Goal: Information Seeking & Learning: Find contact information

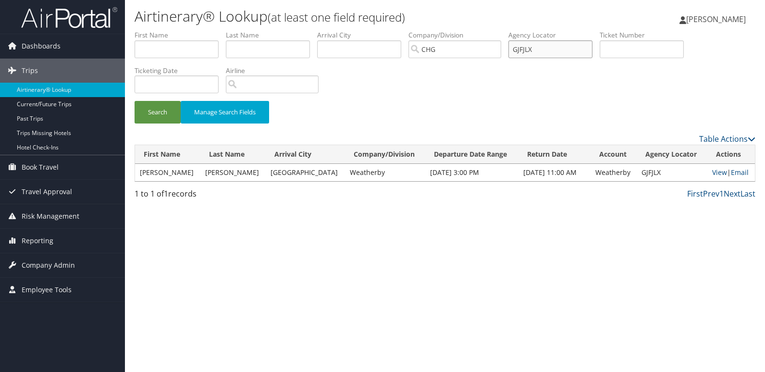
drag, startPoint x: 541, startPoint y: 45, endPoint x: 413, endPoint y: 41, distance: 127.8
click at [413, 30] on ul "First Name Last Name Departure City Arrival City Company/Division [GEOGRAPHIC_D…" at bounding box center [445, 30] width 621 height 0
click at [205, 50] on input "text" at bounding box center [177, 49] width 84 height 18
paste input "[PERSON_NAME]"
drag, startPoint x: 156, startPoint y: 54, endPoint x: 77, endPoint y: 56, distance: 78.3
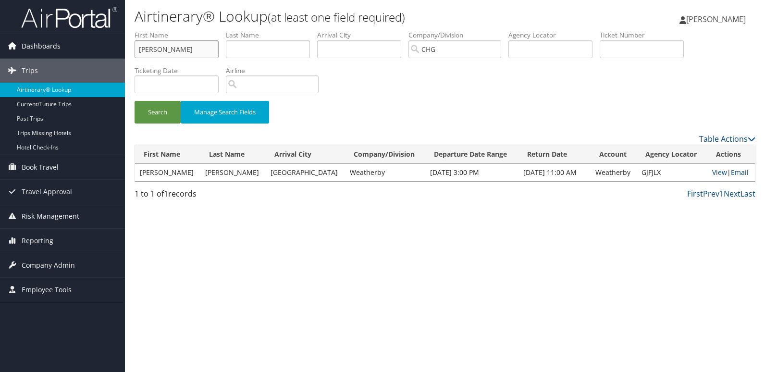
click at [77, 56] on div "Dashboards AirPortal 360™ (Manager) My Travel Dashboard Trips Airtinerary® Look…" at bounding box center [382, 186] width 765 height 372
type input "[PERSON_NAME]"
click at [240, 45] on input "text" at bounding box center [268, 49] width 84 height 18
paste input "Stitt,"
type input "Stitt"
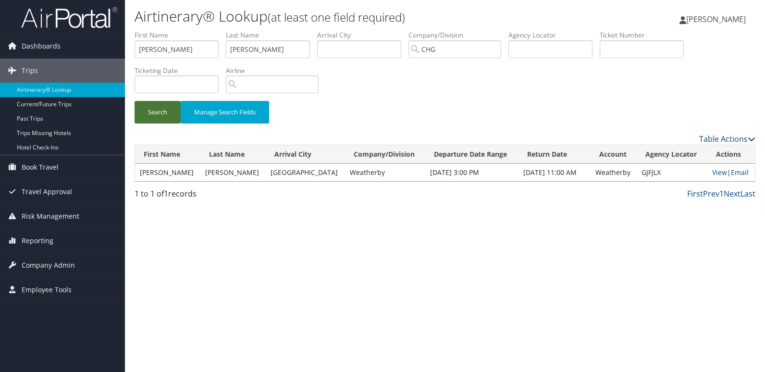
click at [143, 110] on button "Search" at bounding box center [158, 112] width 46 height 23
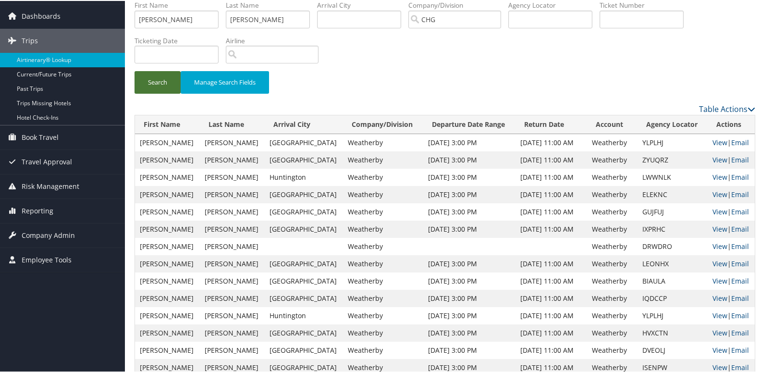
scroll to position [48, 0]
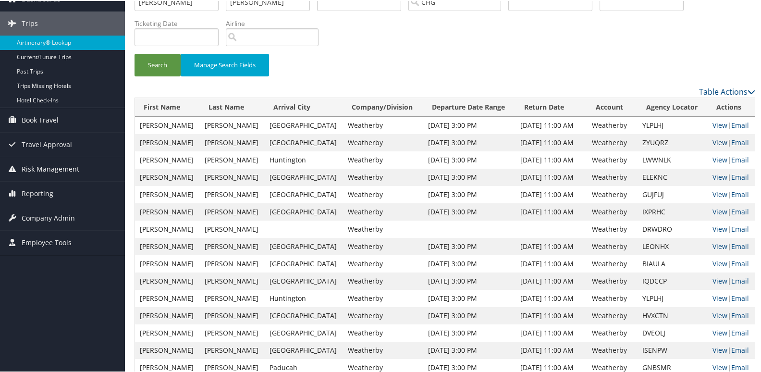
click at [712, 142] on link "View" at bounding box center [719, 141] width 15 height 9
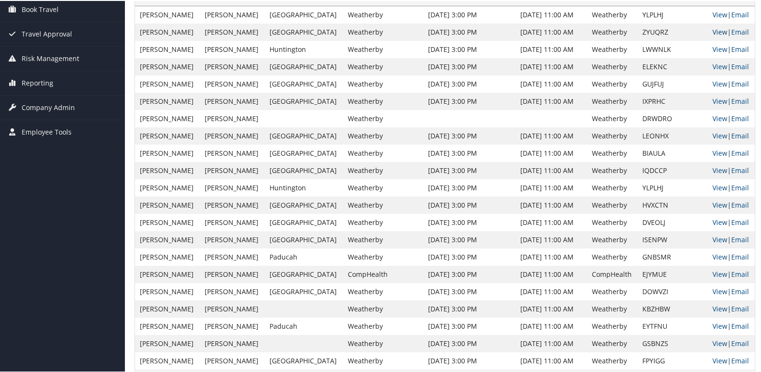
scroll to position [110, 0]
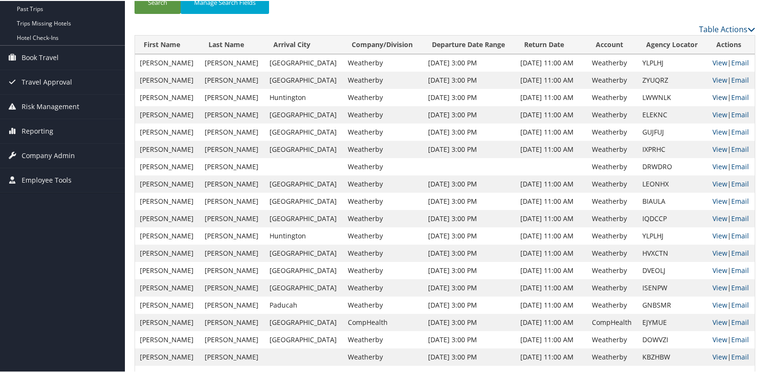
click at [712, 95] on link "View" at bounding box center [719, 96] width 15 height 9
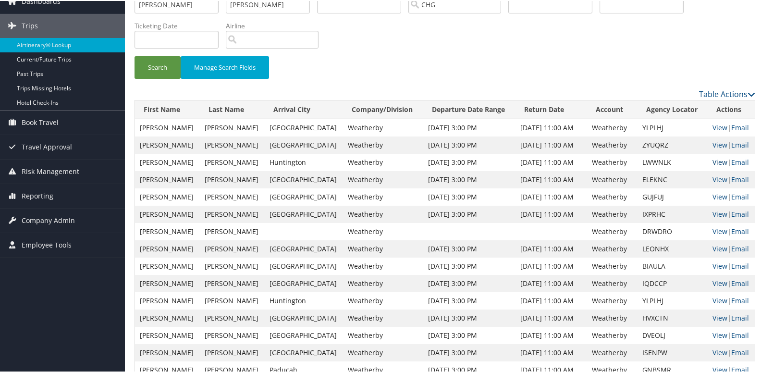
scroll to position [0, 0]
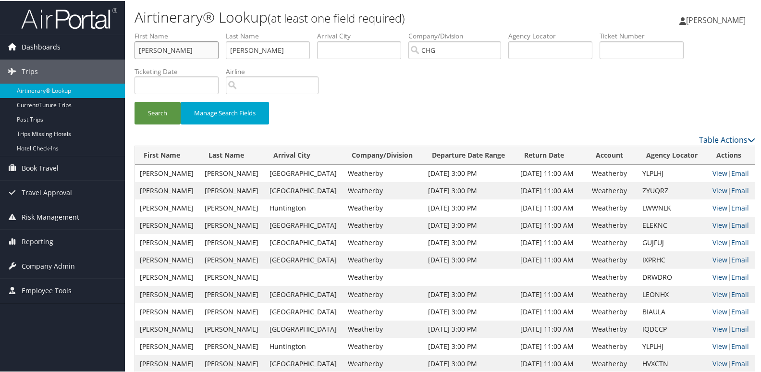
drag, startPoint x: 188, startPoint y: 51, endPoint x: 61, endPoint y: 52, distance: 127.8
click at [12, 46] on div "Dashboards AirPortal 360™ (Manager) My Travel Dashboard Trips Airtinerary® Look…" at bounding box center [382, 289] width 765 height 578
paste input "Hopmeier, Robi"
drag, startPoint x: 173, startPoint y: 50, endPoint x: 134, endPoint y: 54, distance: 39.6
click at [135, 54] on form "First Name Hopmeier, Robin Last Name Stitt Departure City Arrival City Company/…" at bounding box center [445, 81] width 621 height 103
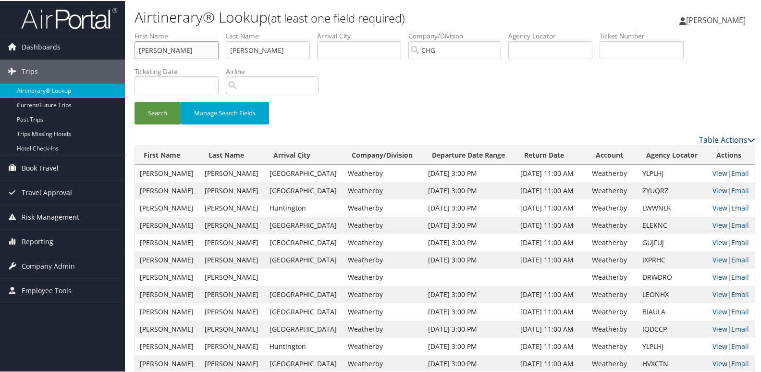
type input "Robin"
drag, startPoint x: 265, startPoint y: 46, endPoint x: 204, endPoint y: 41, distance: 61.2
click at [204, 30] on ul "First Name Robin Last Name Stitt Departure City Arrival City Company/Division C…" at bounding box center [445, 30] width 621 height 0
paste input "Hopmeier,"
type input "Hopmeier"
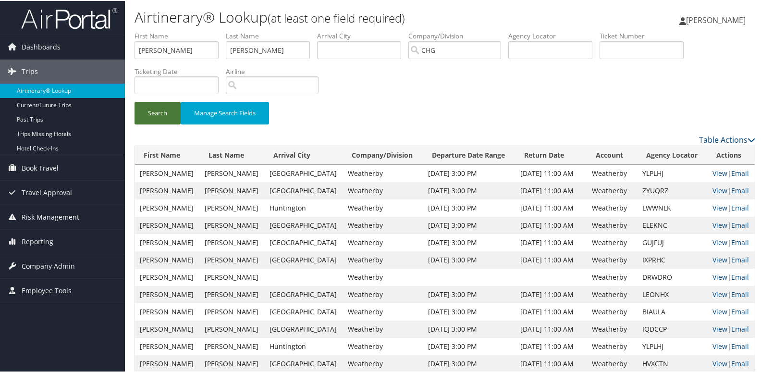
click at [174, 109] on button "Search" at bounding box center [158, 112] width 46 height 23
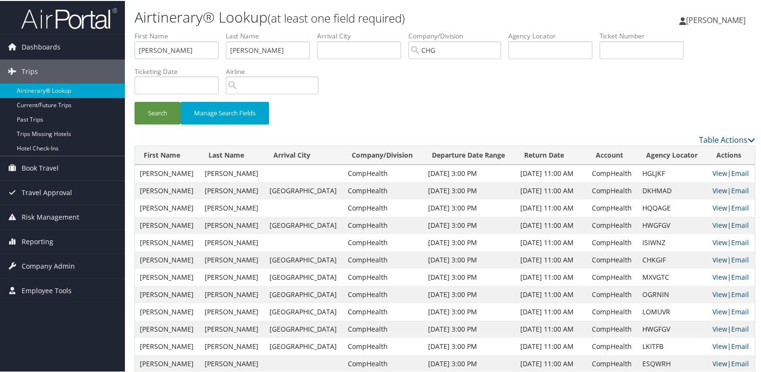
click at [713, 189] on link "View" at bounding box center [719, 189] width 15 height 9
click at [713, 291] on link "View" at bounding box center [719, 293] width 15 height 9
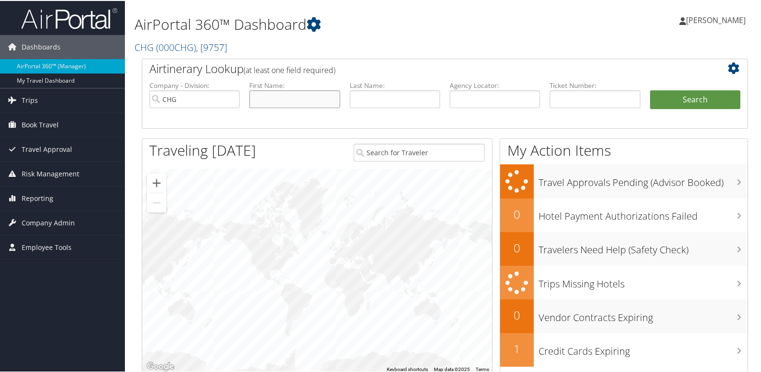
click at [282, 92] on input "text" at bounding box center [294, 98] width 90 height 18
paste input "Nicacio, Jaime"
drag, startPoint x: 280, startPoint y: 95, endPoint x: 212, endPoint y: 98, distance: 67.8
click at [212, 98] on ul "Company - Division: CHG First Name: Nicacio, Jaime Last Name: Agency Locator: D…" at bounding box center [445, 104] width 600 height 48
type input "Jaime"
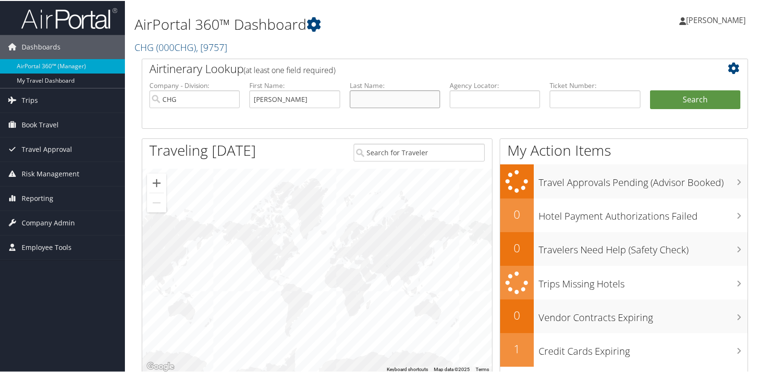
click at [417, 92] on input "text" at bounding box center [395, 98] width 90 height 18
paste input "Nicacio,"
type input "Nicacio"
click at [678, 103] on button "Search" at bounding box center [695, 98] width 90 height 19
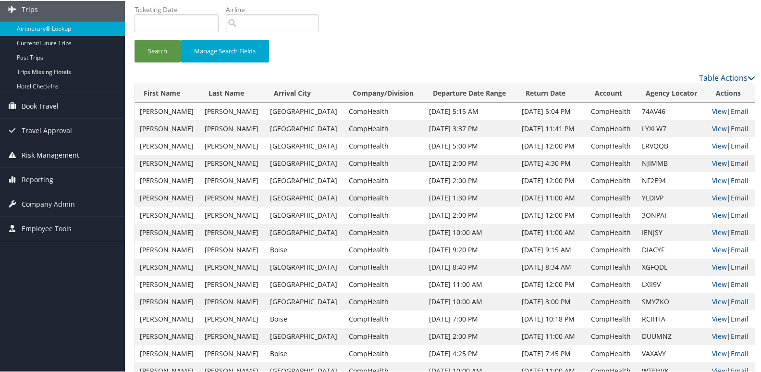
scroll to position [78, 0]
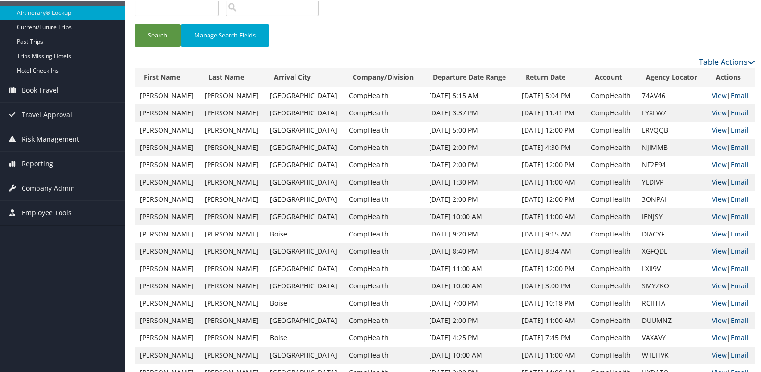
click at [712, 181] on link "View" at bounding box center [719, 180] width 15 height 9
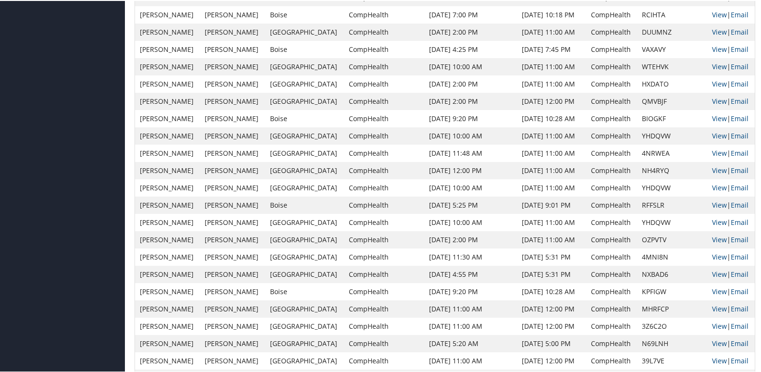
scroll to position [414, 0]
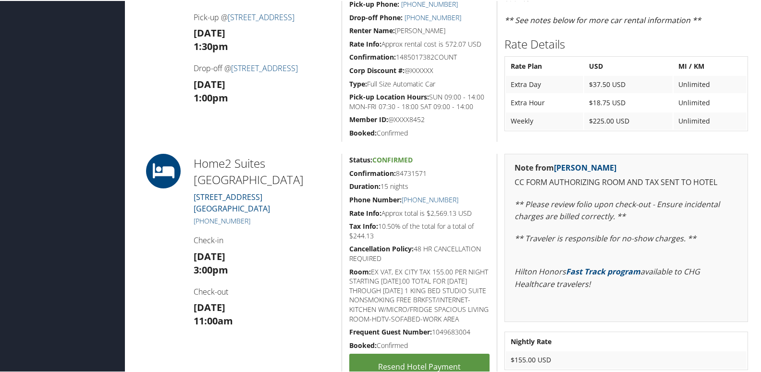
scroll to position [362, 0]
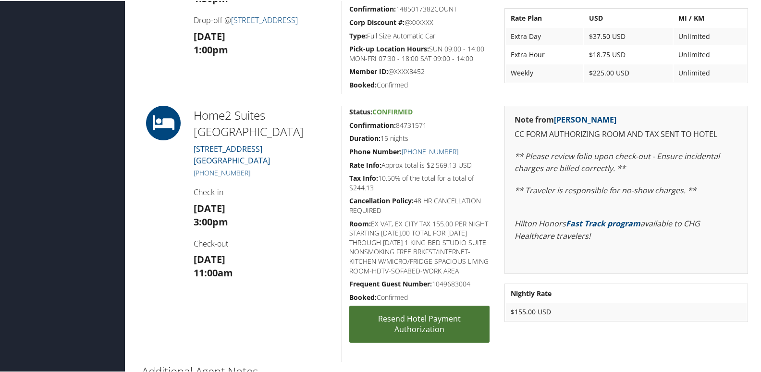
click at [431, 321] on link "Resend Hotel Payment Authorization" at bounding box center [419, 323] width 140 height 37
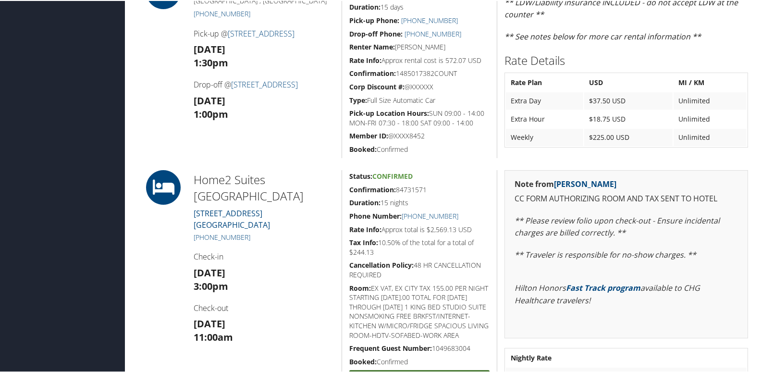
scroll to position [314, 0]
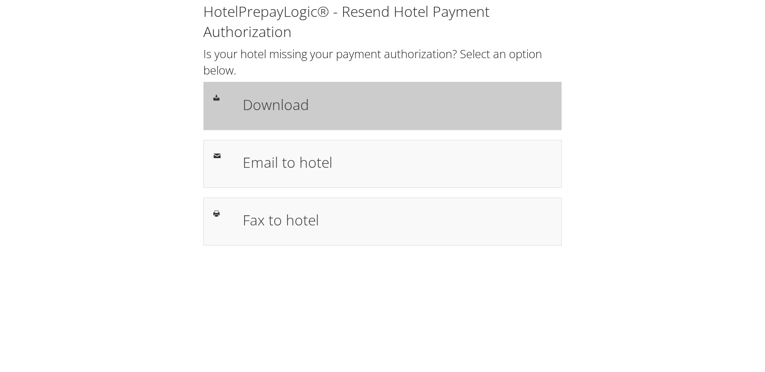
click at [283, 125] on div "Download" at bounding box center [382, 106] width 358 height 48
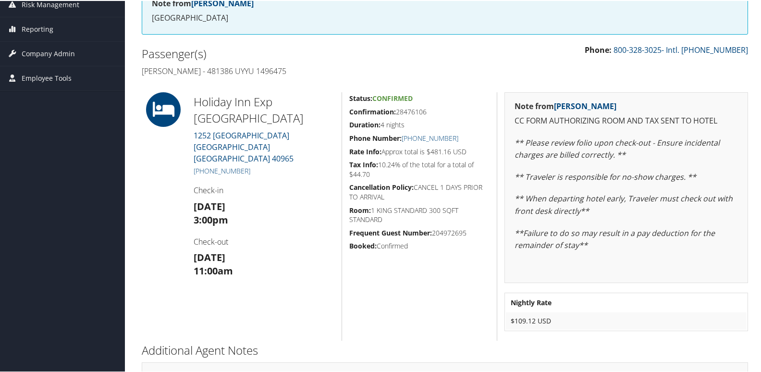
scroll to position [184, 0]
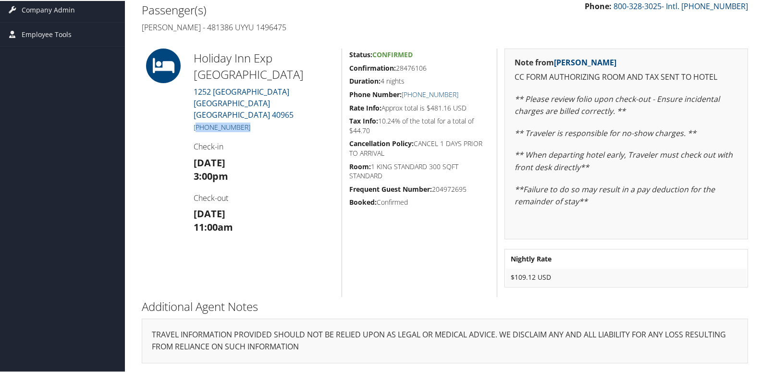
drag, startPoint x: 244, startPoint y: 114, endPoint x: 196, endPoint y: 111, distance: 47.6
click at [196, 122] on h5 "[PHONE_NUMBER]" at bounding box center [264, 127] width 141 height 10
copy link "606) 248-6860"
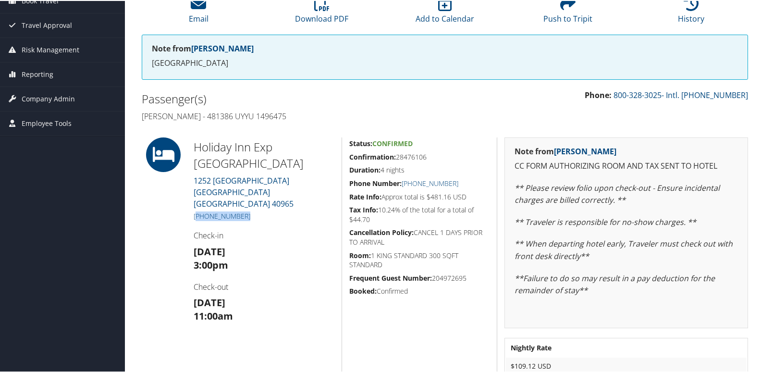
scroll to position [96, 0]
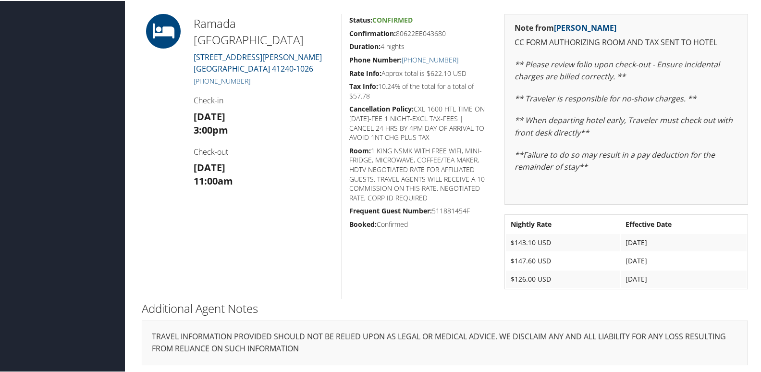
scroll to position [245, 0]
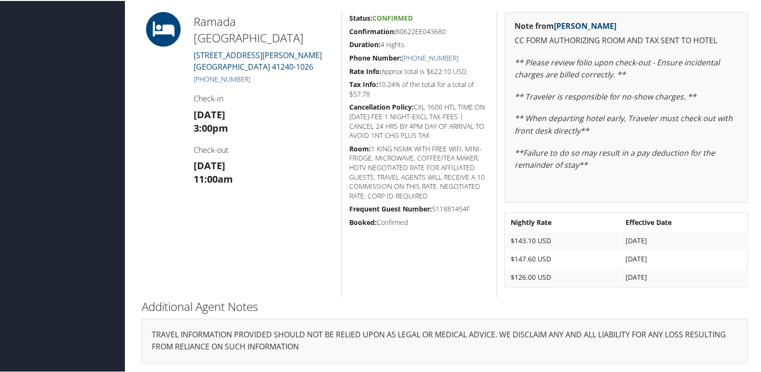
drag, startPoint x: 256, startPoint y: 79, endPoint x: 205, endPoint y: 80, distance: 51.4
click at [205, 80] on h5 "+1 (606) 789-4242" at bounding box center [264, 78] width 141 height 10
copy link "606) 789-4242"
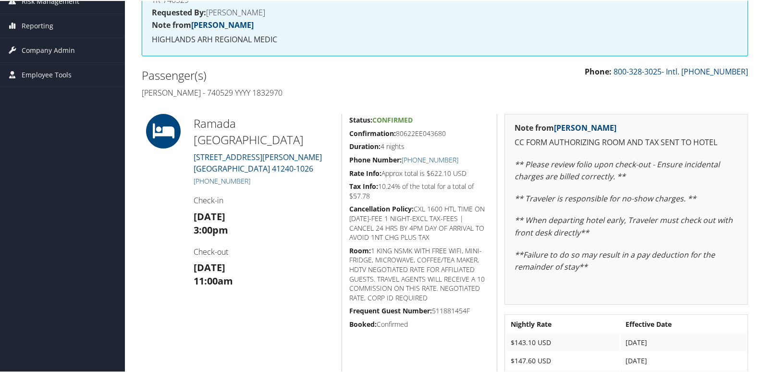
scroll to position [149, 0]
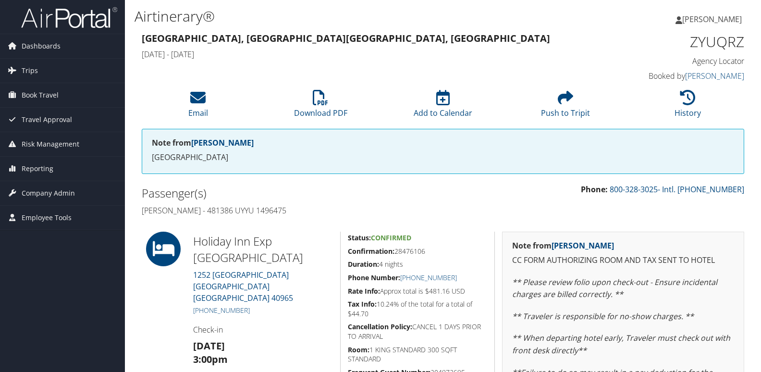
scroll to position [148, 0]
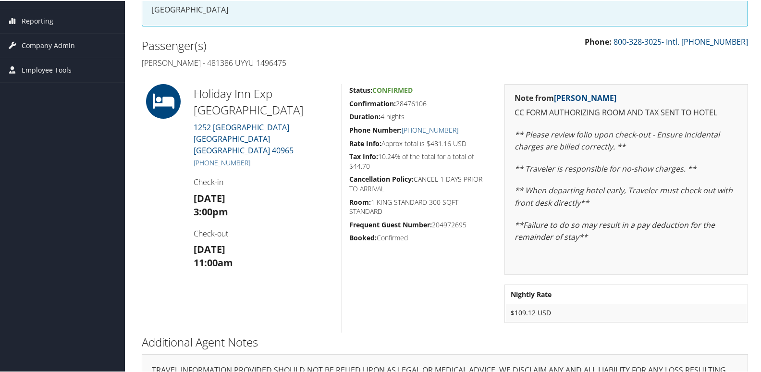
drag, startPoint x: 447, startPoint y: 98, endPoint x: 340, endPoint y: 91, distance: 106.9
click at [342, 91] on div "Status: Confirmed Confirmation: 28476106 Duration: 4 nights Phone Number: [PHON…" at bounding box center [419, 207] width 155 height 248
drag, startPoint x: 340, startPoint y: 91, endPoint x: 329, endPoint y: 148, distance: 57.8
click at [329, 157] on h5 "[PHONE_NUMBER]" at bounding box center [264, 162] width 141 height 10
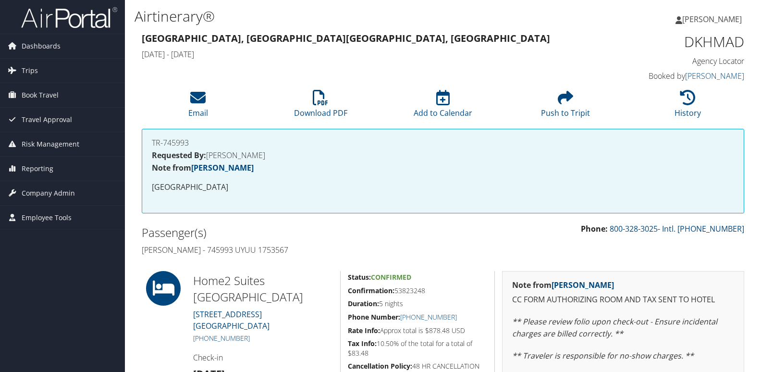
scroll to position [100, 0]
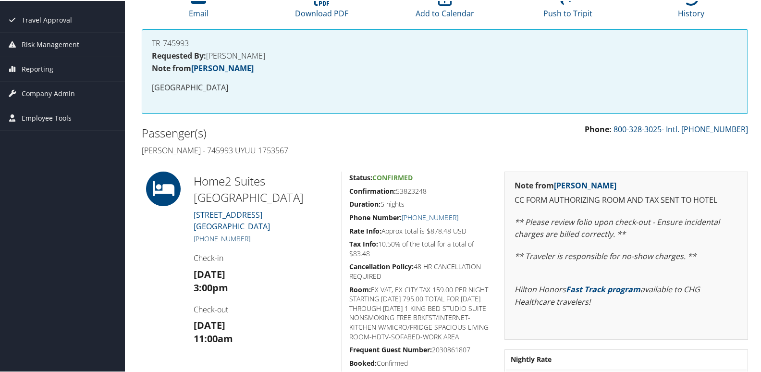
click at [205, 233] on h5 "[PHONE_NUMBER]" at bounding box center [264, 238] width 141 height 10
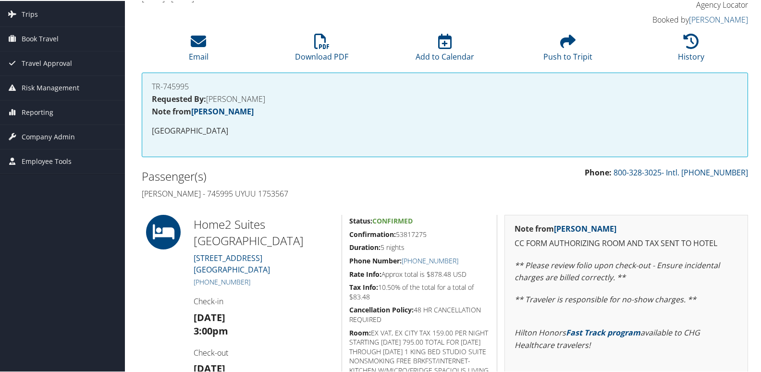
scroll to position [144, 0]
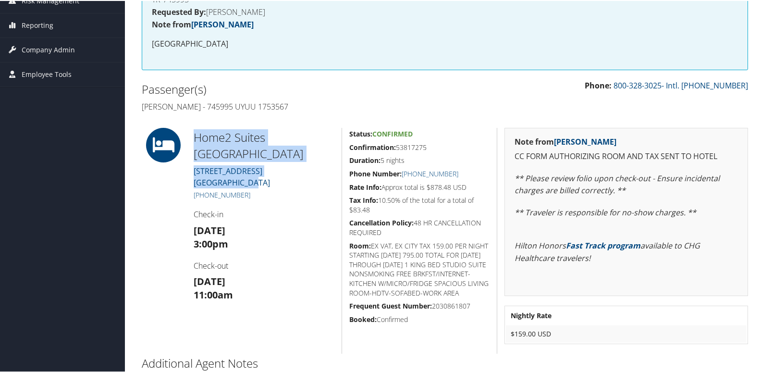
drag, startPoint x: 258, startPoint y: 166, endPoint x: 191, endPoint y: 142, distance: 71.7
click at [191, 142] on div "Home2 Suites [GEOGRAPHIC_DATA][STREET_ADDRESS] [PHONE_NUMBER] Check-in [DATE] 3…" at bounding box center [263, 240] width 155 height 226
copy div "Home2 Suites [GEOGRAPHIC_DATA][STREET_ADDRESS]"
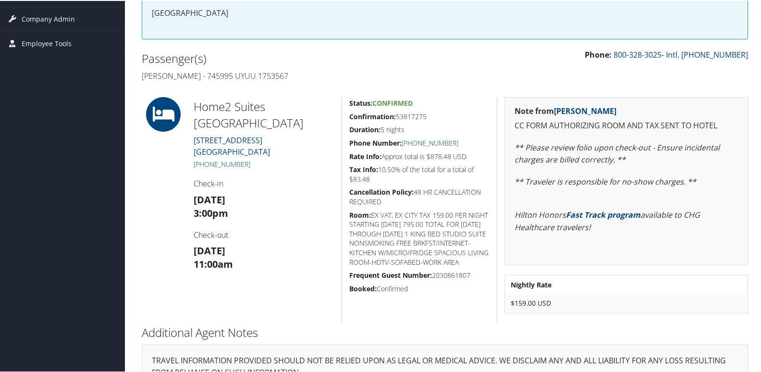
scroll to position [201, 0]
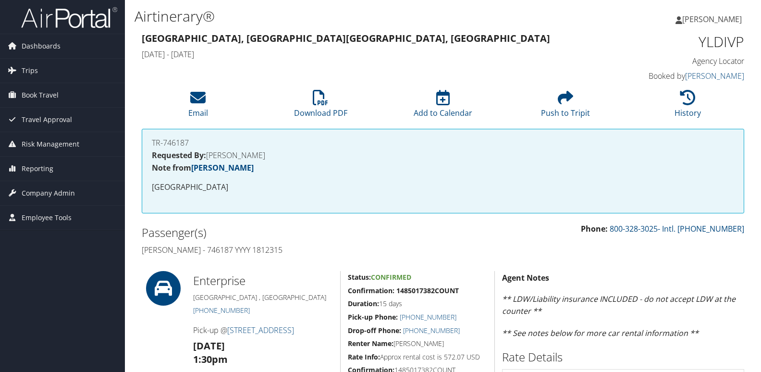
scroll to position [314, 0]
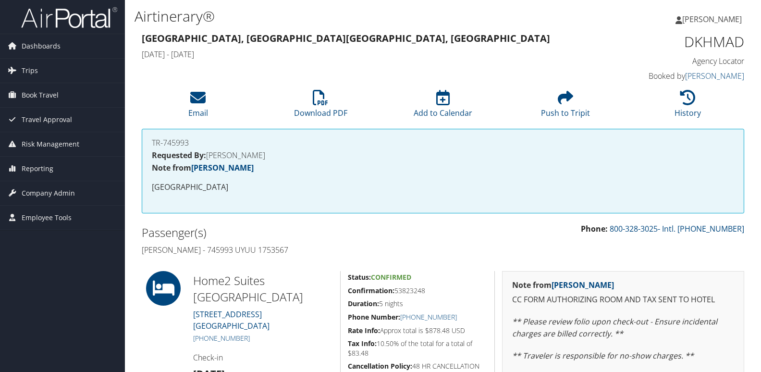
scroll to position [100, 0]
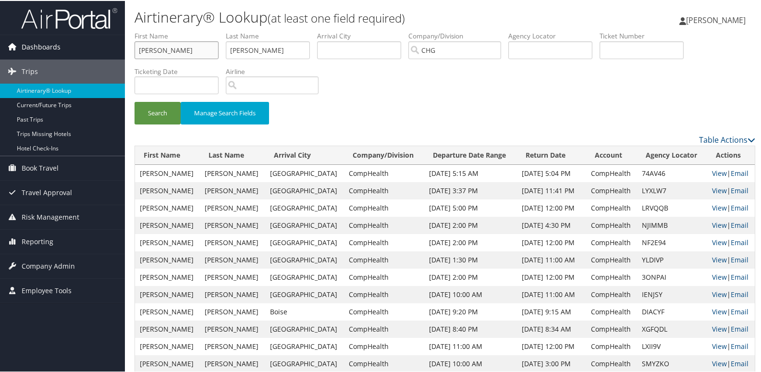
drag, startPoint x: 176, startPoint y: 52, endPoint x: 98, endPoint y: 43, distance: 78.9
drag, startPoint x: 201, startPoint y: 50, endPoint x: 113, endPoint y: 39, distance: 88.2
paste input "[PERSON_NAME]"
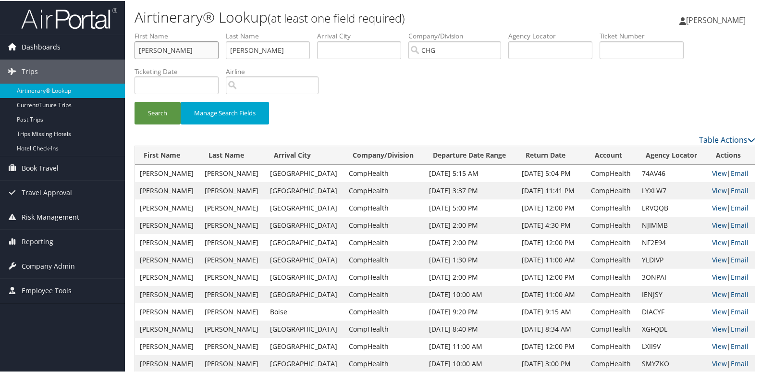
drag, startPoint x: 166, startPoint y: 51, endPoint x: 95, endPoint y: 37, distance: 71.9
type input "[PERSON_NAME]"
drag, startPoint x: 289, startPoint y: 43, endPoint x: 177, endPoint y: -12, distance: 124.4
click at [177, 0] on html "Menu Dashboards ► AirPortal 360™ (Manager) My Travel Dashboard Trips ► Airtiner…" at bounding box center [382, 186] width 765 height 372
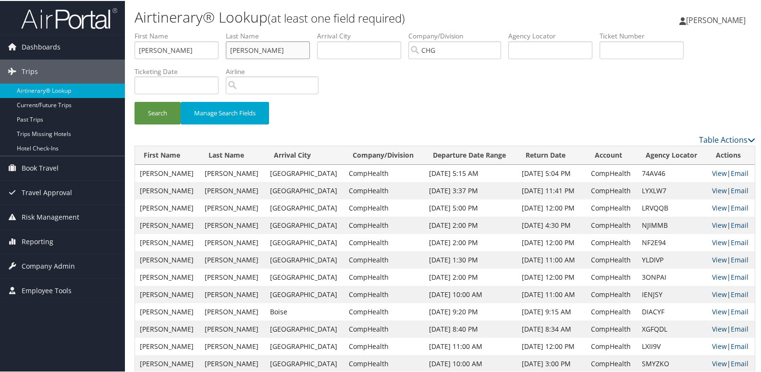
paste input "[PERSON_NAME],"
type input "[PERSON_NAME]"
click at [135, 101] on button "Search" at bounding box center [158, 112] width 46 height 23
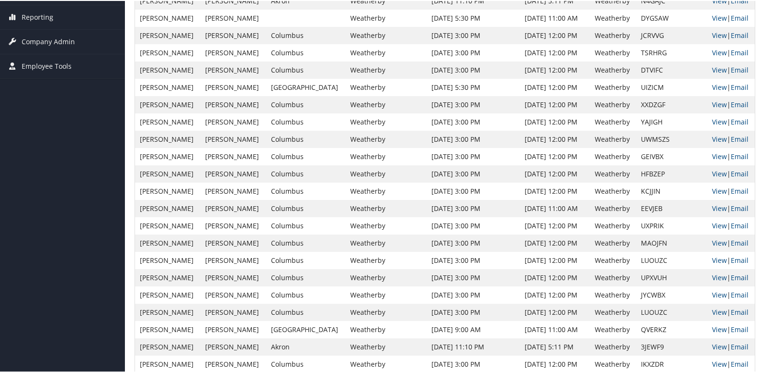
scroll to position [240, 0]
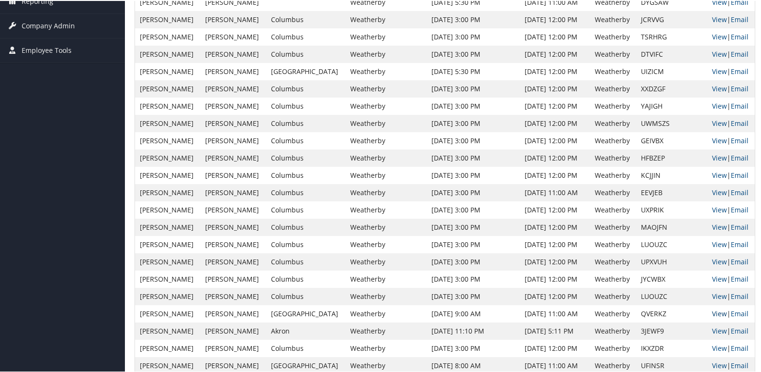
click at [712, 311] on link "View" at bounding box center [719, 312] width 15 height 9
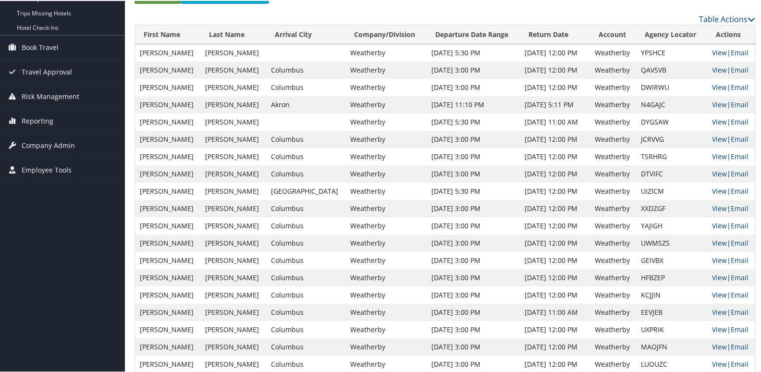
scroll to position [0, 0]
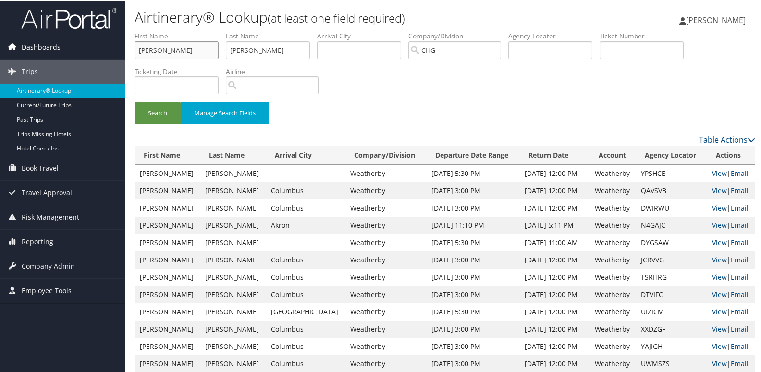
drag, startPoint x: 171, startPoint y: 48, endPoint x: 111, endPoint y: 38, distance: 60.3
paste input "Melissa Bryson"
drag, startPoint x: 166, startPoint y: 48, endPoint x: 109, endPoint y: 41, distance: 57.1
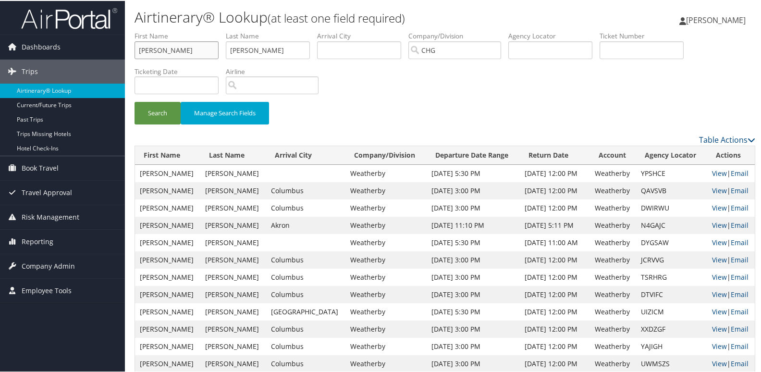
click at [205, 53] on input "Melissa Bryson" at bounding box center [177, 49] width 84 height 18
drag, startPoint x: 203, startPoint y: 53, endPoint x: 185, endPoint y: 50, distance: 18.1
click at [185, 50] on input "Melissa Bryson" at bounding box center [177, 49] width 84 height 18
drag, startPoint x: 186, startPoint y: 49, endPoint x: 161, endPoint y: 53, distance: 25.8
click at [161, 53] on input "Melissa Bryson" at bounding box center [177, 49] width 84 height 18
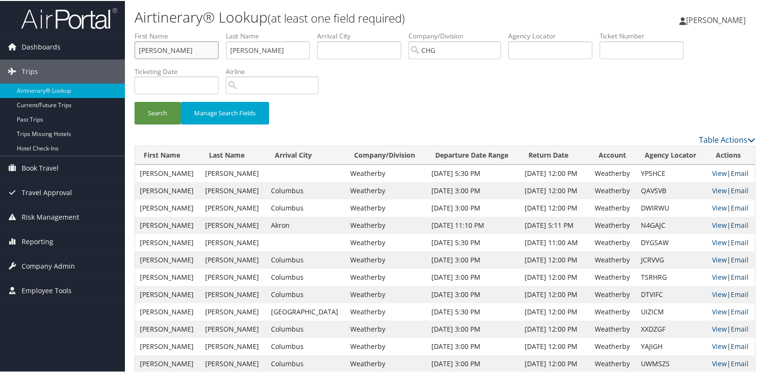
type input "Melissa"
drag, startPoint x: 191, startPoint y: 37, endPoint x: 113, endPoint y: 25, distance: 78.6
paste input "Bryson"
type input "Bryson"
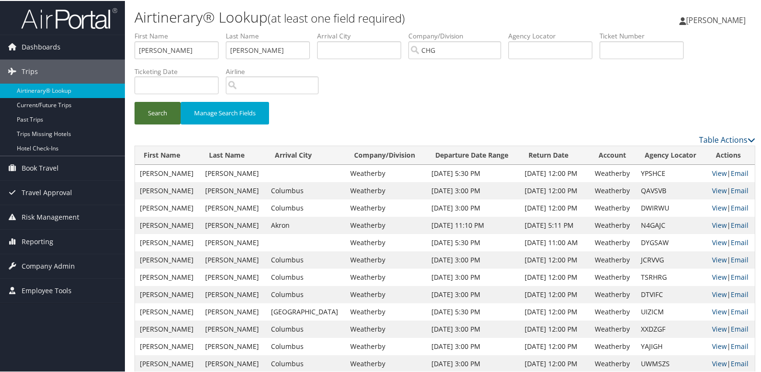
click at [138, 109] on button "Search" at bounding box center [158, 112] width 46 height 23
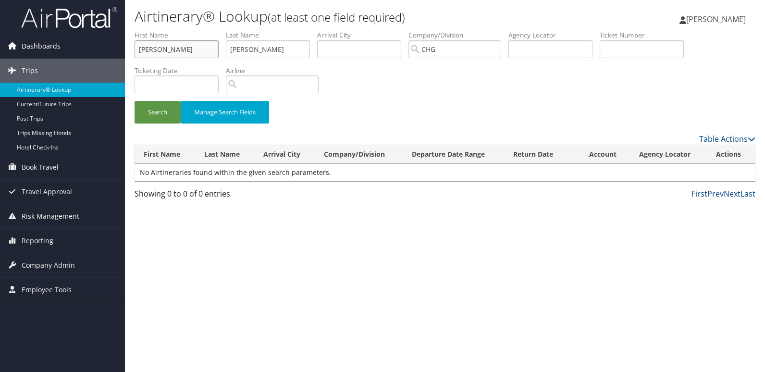
drag, startPoint x: 182, startPoint y: 49, endPoint x: 114, endPoint y: 49, distance: 67.7
click at [114, 49] on div "Dashboards AirPortal 360™ (Manager) My Travel Dashboard Trips Airtinerary® Look…" at bounding box center [382, 186] width 765 height 372
click at [270, 54] on input "Bryson" at bounding box center [268, 49] width 84 height 18
paste input "Melissa"
drag, startPoint x: 255, startPoint y: 49, endPoint x: 172, endPoint y: 43, distance: 82.9
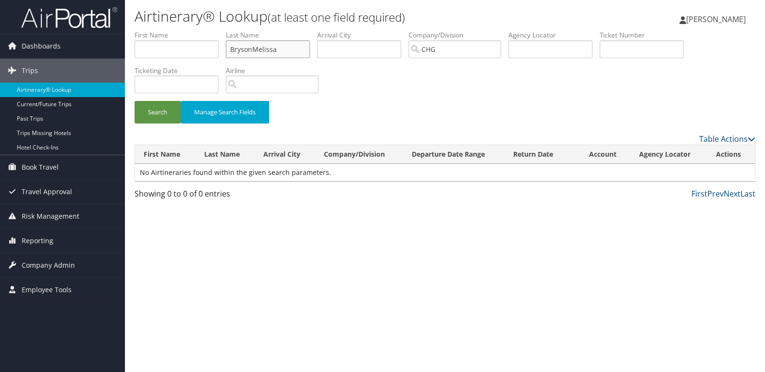
click at [172, 30] on ul "First Name Last Name BrysonMelissa Departure City Arrival City Company/Division…" at bounding box center [445, 30] width 621 height 0
type input "Melissa"
click at [172, 43] on input "text" at bounding box center [177, 49] width 84 height 18
paste input "Bryson"
click at [143, 52] on input "Bryson" at bounding box center [177, 49] width 84 height 18
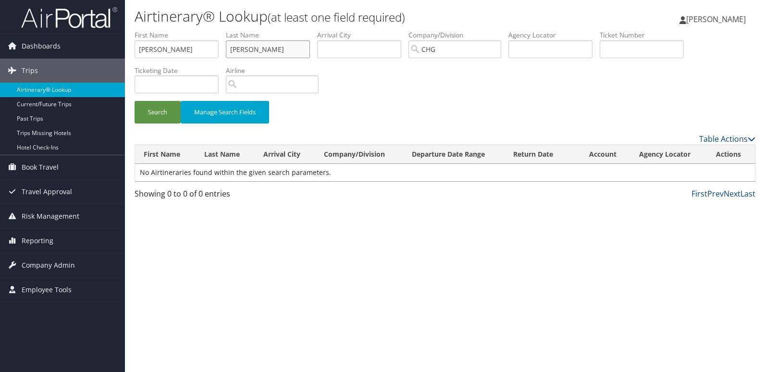
click at [233, 52] on input "Melissa" at bounding box center [268, 49] width 84 height 18
click at [170, 116] on button "Search" at bounding box center [158, 112] width 46 height 23
drag, startPoint x: 269, startPoint y: 48, endPoint x: 226, endPoint y: 53, distance: 43.6
click at [226, 30] on ul "First Name Bryson Last Name Melissa Departure City Arrival City Company/Divisio…" at bounding box center [445, 30] width 621 height 0
drag, startPoint x: 187, startPoint y: 49, endPoint x: 133, endPoint y: 51, distance: 54.3
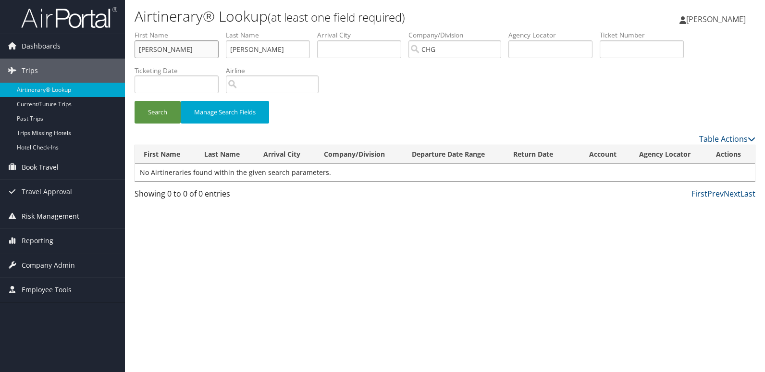
click at [127, 53] on div "Airtinerary® Lookup (at least one field required) Luke Perry Luke Perry My Sett…" at bounding box center [445, 186] width 640 height 372
paste input "Quintero, Ricardo"
drag, startPoint x: 171, startPoint y: 49, endPoint x: 17, endPoint y: 58, distance: 153.5
click at [17, 58] on div "Dashboards AirPortal 360™ (Manager) My Travel Dashboard Trips Airtinerary® Look…" at bounding box center [382, 186] width 765 height 372
type input "Ricardo"
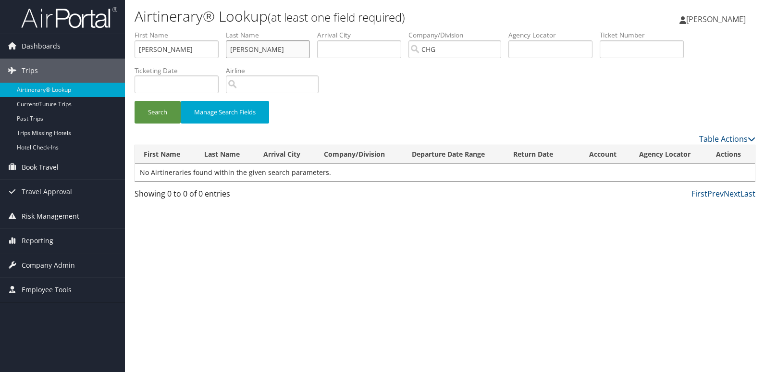
drag, startPoint x: 258, startPoint y: 46, endPoint x: 135, endPoint y: 52, distance: 123.6
click at [135, 30] on ul "First Name Ricardo Last Name Melissa Departure City Arrival City Company/Divisi…" at bounding box center [445, 30] width 621 height 0
paste input "Quintero,"
type input "Quintero"
click at [135, 101] on button "Search" at bounding box center [158, 112] width 46 height 23
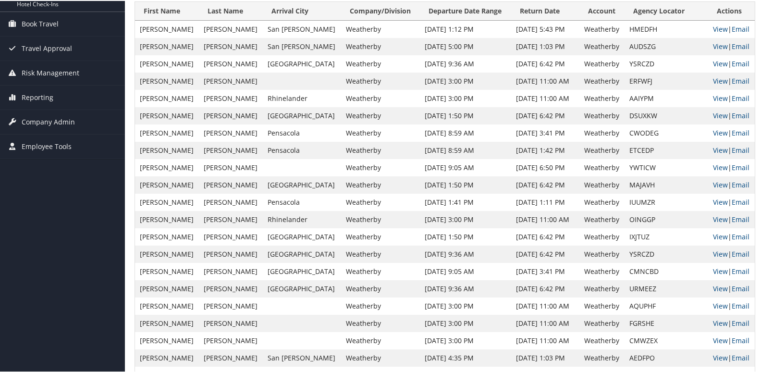
scroll to position [192, 0]
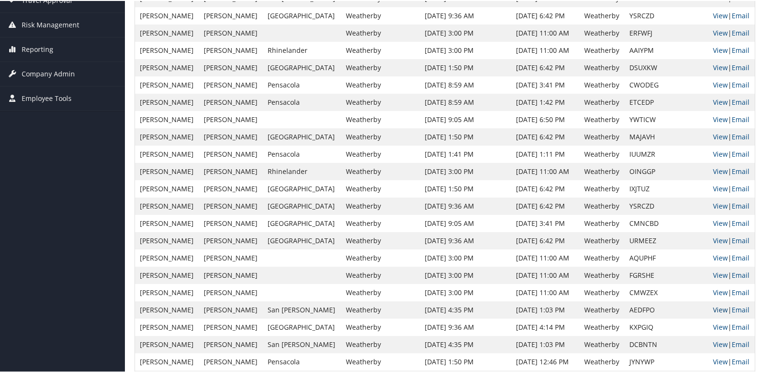
click at [717, 307] on link "View" at bounding box center [720, 308] width 15 height 9
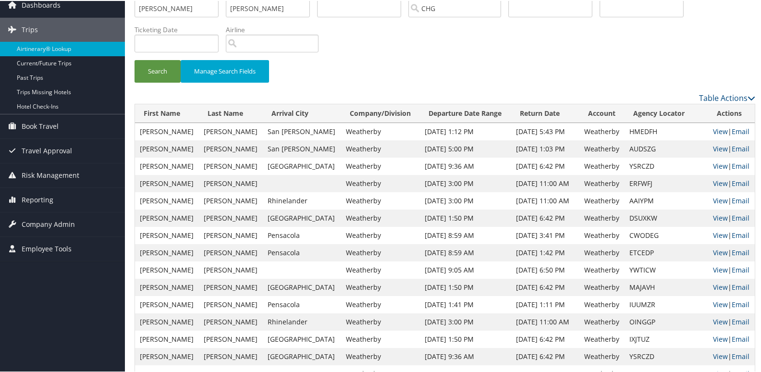
scroll to position [0, 0]
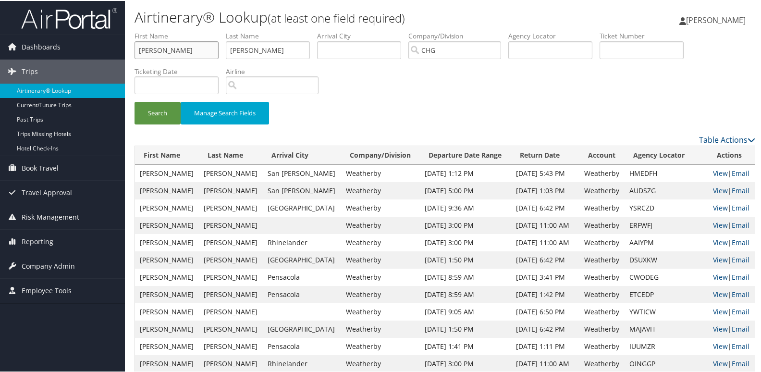
drag, startPoint x: 169, startPoint y: 47, endPoint x: -1, endPoint y: -8, distance: 178.7
click at [0, 0] on html "Menu Dashboards ► AirPortal 360™ (Manager) My Travel Dashboard Trips ► Airtiner…" at bounding box center [382, 186] width 765 height 372
paste input "vera, Hug"
drag, startPoint x: 162, startPoint y: 49, endPoint x: 20, endPoint y: 33, distance: 143.0
click at [20, 33] on div "Dashboards AirPortal 360™ (Manager) My Travel Dashboard Trips Airtinerary® Look…" at bounding box center [382, 341] width 765 height 682
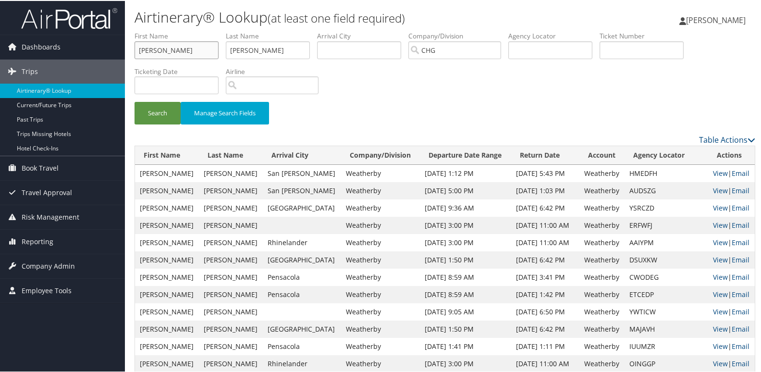
type input "Hugo"
drag, startPoint x: 145, startPoint y: 45, endPoint x: 257, endPoint y: 49, distance: 112.0
click at [147, 30] on ul "First Name Hugo Last Name Quintero Departure City Arrival City Company/Division…" at bounding box center [445, 30] width 621 height 0
paste input "Rivera,"
type input "Rivera"
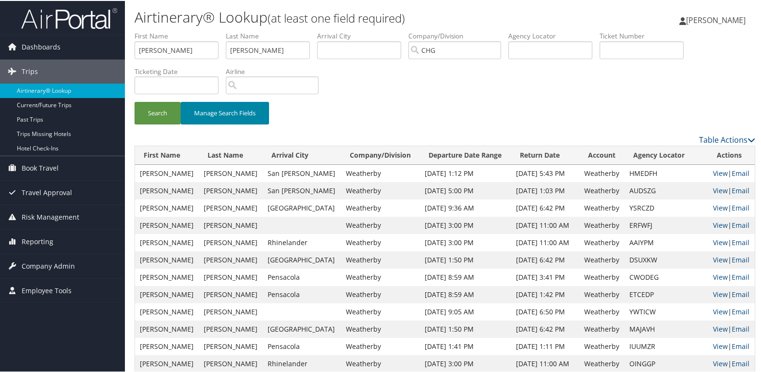
click at [181, 106] on button "Manage Search Fields" at bounding box center [225, 112] width 88 height 23
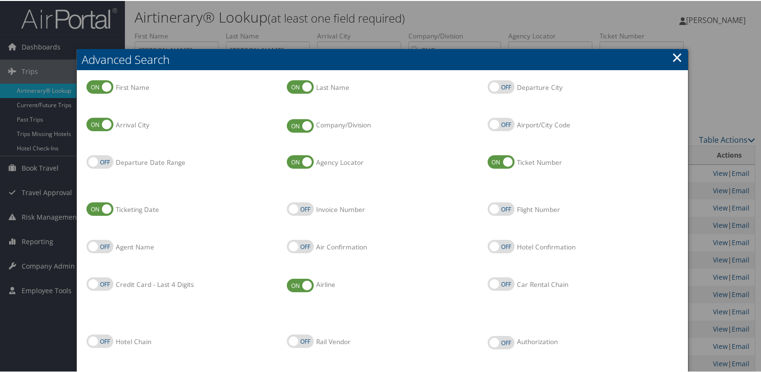
click at [675, 60] on link "×" at bounding box center [677, 56] width 11 height 19
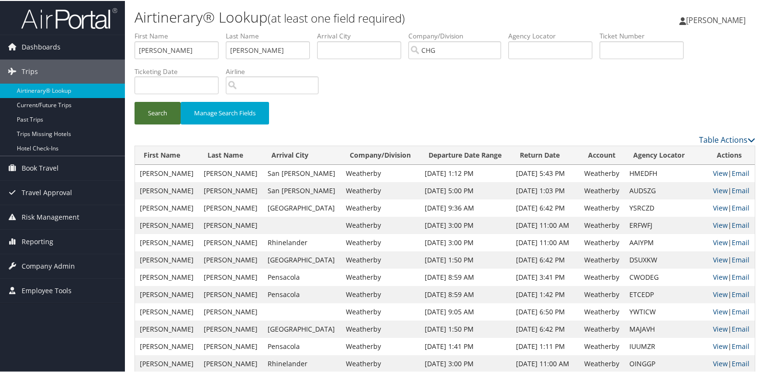
click at [171, 118] on button "Search" at bounding box center [158, 112] width 46 height 23
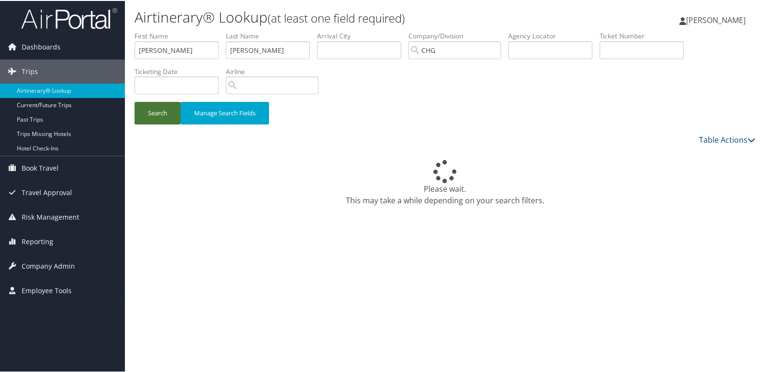
click at [162, 111] on button "Search" at bounding box center [158, 112] width 46 height 23
click at [163, 113] on button "Search" at bounding box center [158, 112] width 46 height 23
click at [171, 112] on button "Search" at bounding box center [158, 112] width 46 height 23
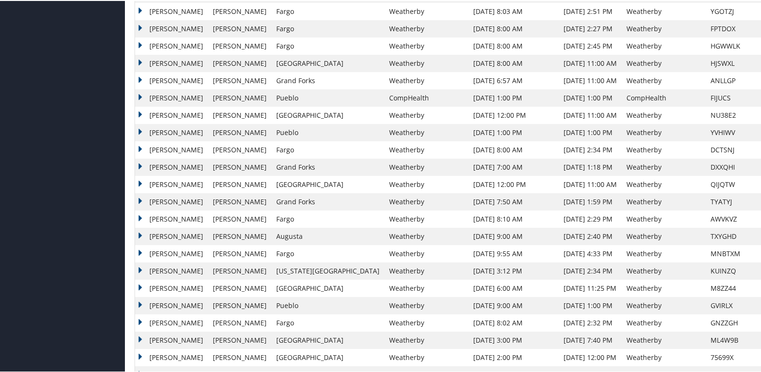
scroll to position [935, 0]
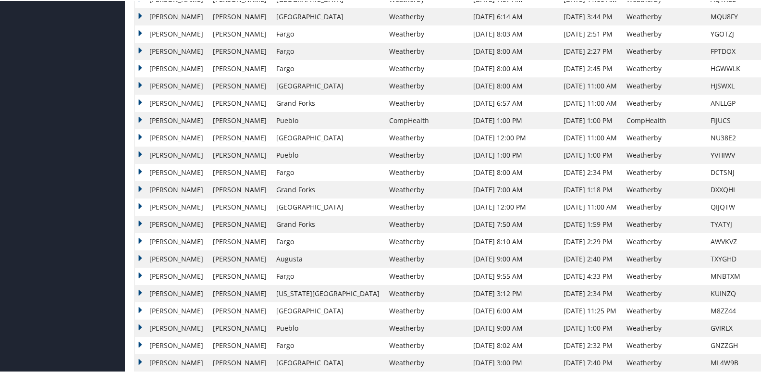
click at [148, 69] on td "[PERSON_NAME]" at bounding box center [171, 67] width 73 height 17
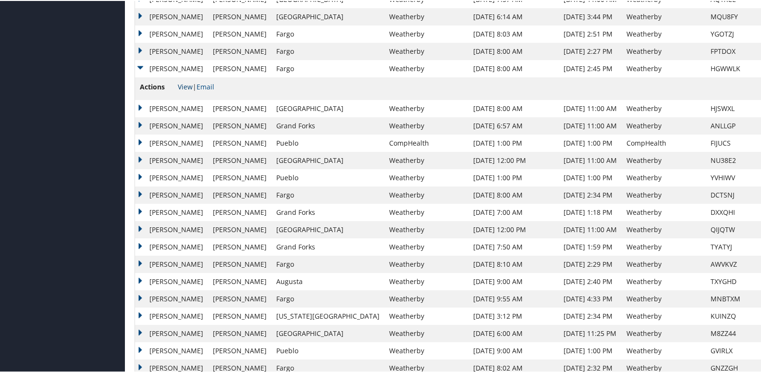
click at [184, 86] on link "View" at bounding box center [185, 85] width 15 height 9
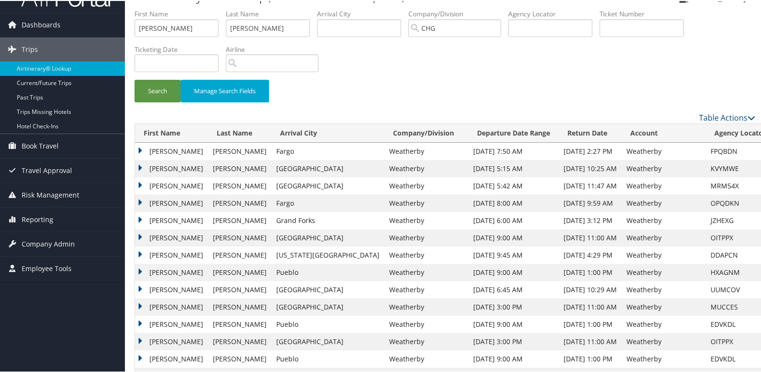
scroll to position [0, 0]
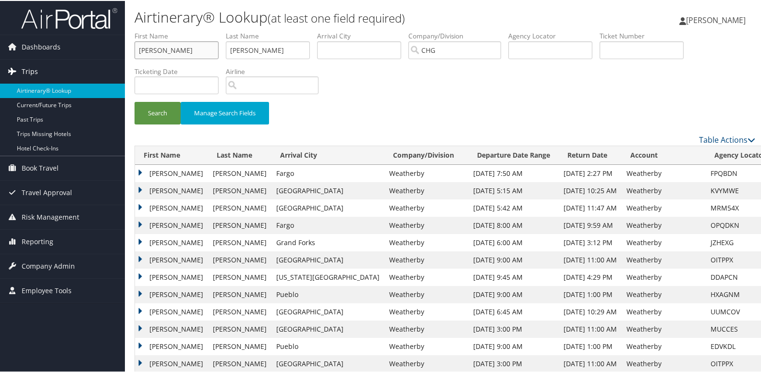
drag, startPoint x: 189, startPoint y: 53, endPoint x: 68, endPoint y: 61, distance: 121.8
paste input "Rafacz, Ruthann"
drag, startPoint x: 164, startPoint y: 49, endPoint x: 29, endPoint y: 54, distance: 135.1
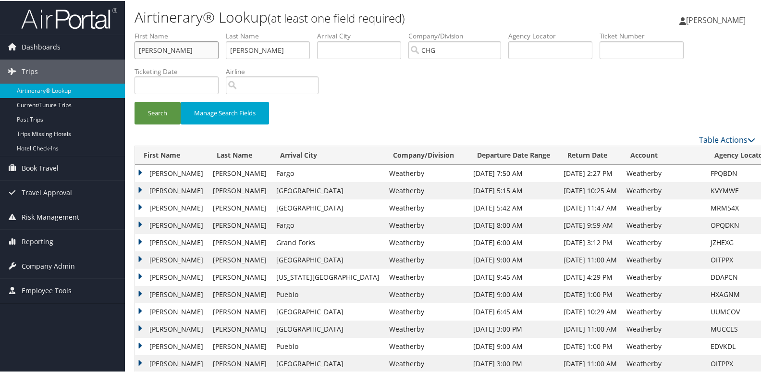
type input "Ruthann"
drag, startPoint x: 292, startPoint y: 46, endPoint x: 89, endPoint y: 36, distance: 203.5
paste input "afacz,"
type input "Rafacz"
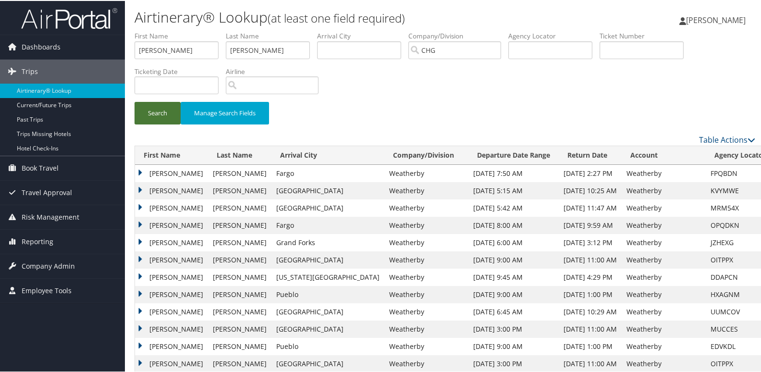
click at [162, 118] on button "Search" at bounding box center [158, 112] width 46 height 23
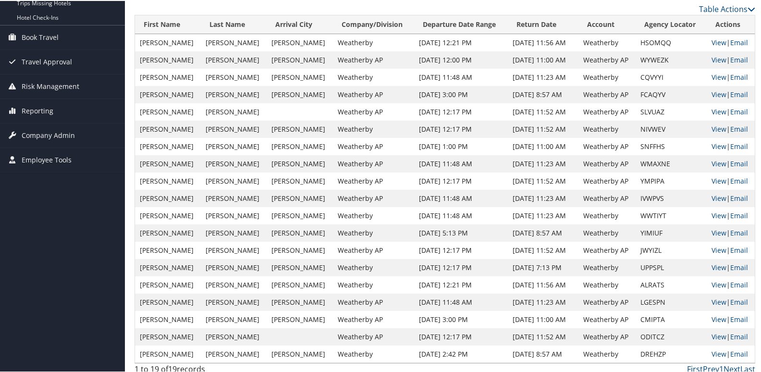
scroll to position [137, 0]
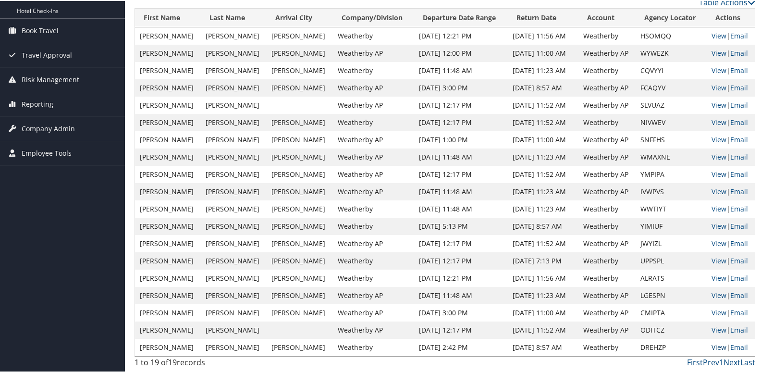
click at [715, 349] on link "View" at bounding box center [718, 346] width 15 height 9
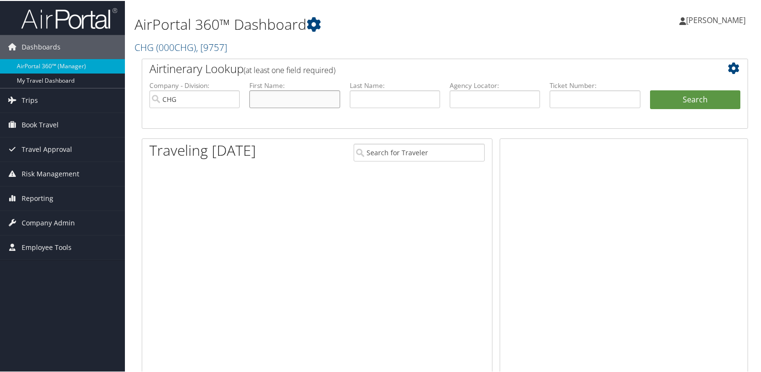
click at [278, 97] on input "text" at bounding box center [294, 98] width 90 height 18
paste input "Khan, Adnan"
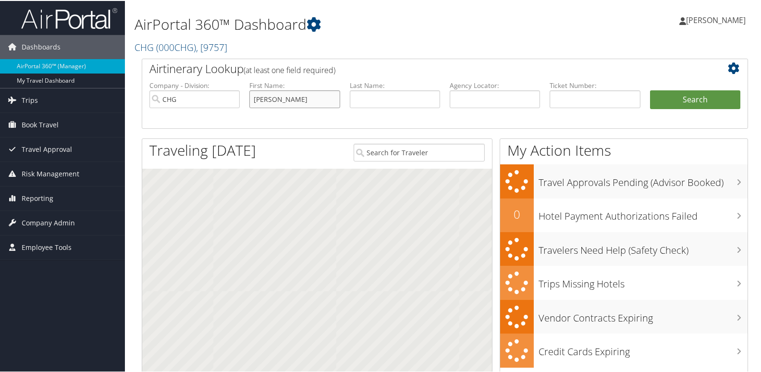
drag, startPoint x: 273, startPoint y: 100, endPoint x: 166, endPoint y: 103, distance: 106.7
click at [166, 103] on ul "Company - Division: CHG First Name: Khan, Adnan Last Name: Agency Locator: Depa…" at bounding box center [445, 104] width 600 height 48
type input "Adnan"
click at [391, 105] on input "text" at bounding box center [395, 98] width 90 height 18
paste input "Khan,"
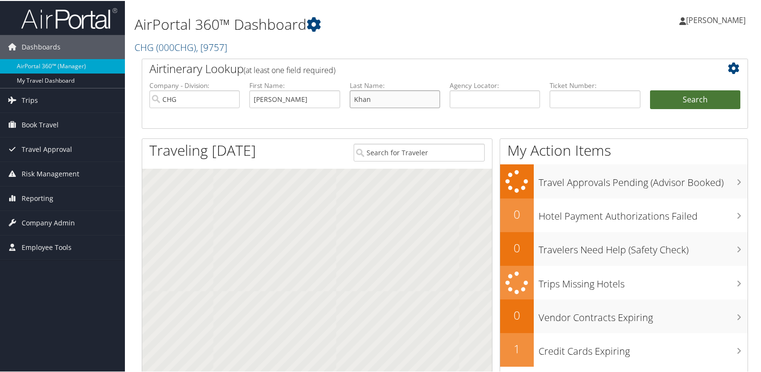
type input "Khan"
click at [687, 91] on button "Search" at bounding box center [695, 98] width 90 height 19
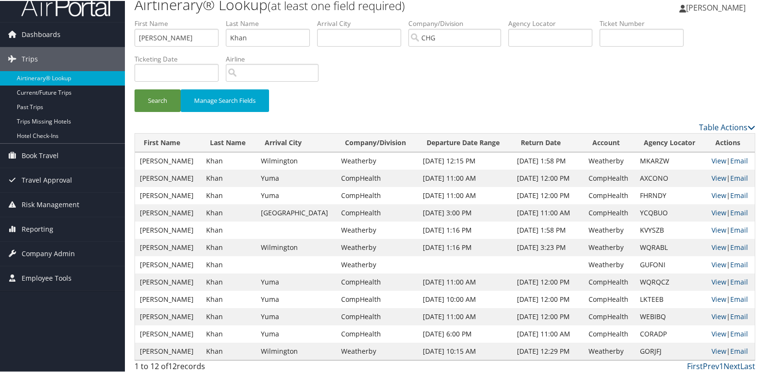
scroll to position [16, 0]
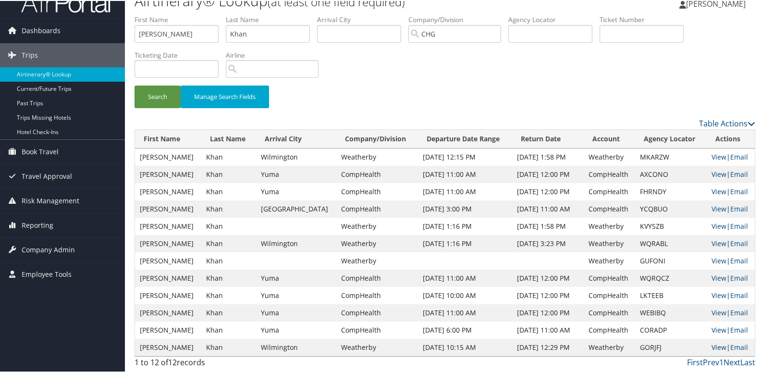
click at [715, 347] on link "View" at bounding box center [718, 346] width 15 height 9
click at [721, 120] on link "Table Actions" at bounding box center [727, 122] width 56 height 11
click at [644, 169] on link "Page Length" at bounding box center [687, 170] width 126 height 16
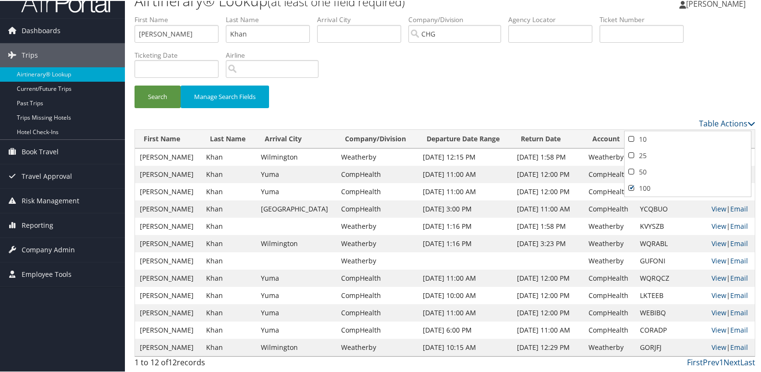
click at [629, 111] on div at bounding box center [382, 186] width 765 height 372
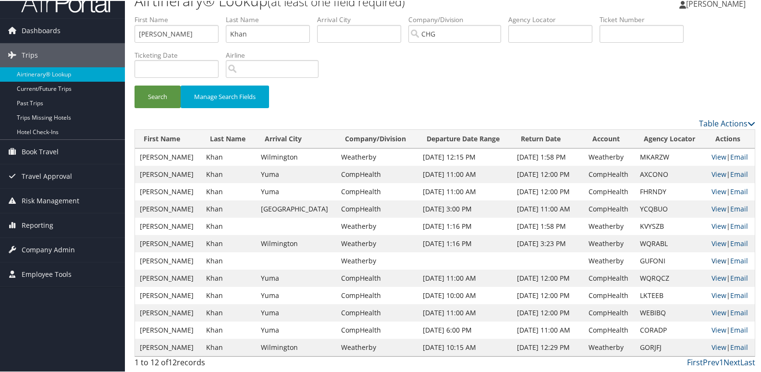
click at [711, 262] on link "View" at bounding box center [718, 259] width 15 height 9
drag, startPoint x: 179, startPoint y: 31, endPoint x: 73, endPoint y: 19, distance: 105.9
click at [73, 19] on div "Dashboards AirPortal 360™ (Manager) My Travel Dashboard Trips Airtinerary® Look…" at bounding box center [382, 178] width 765 height 388
paste input "Cahill, Michael"
drag, startPoint x: 191, startPoint y: 35, endPoint x: 146, endPoint y: 39, distance: 44.9
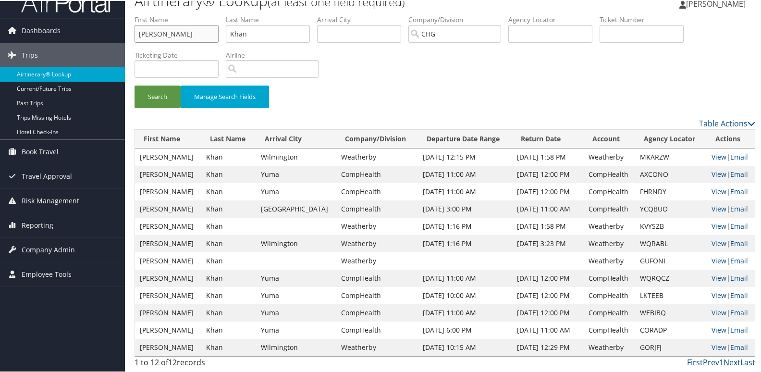
click at [146, 39] on input "Cahill, Michael" at bounding box center [177, 33] width 84 height 18
click at [160, 33] on input "Cahill, Michael" at bounding box center [177, 33] width 84 height 18
drag, startPoint x: 159, startPoint y: 32, endPoint x: 98, endPoint y: 38, distance: 62.2
click at [98, 38] on div "Dashboards AirPortal 360™ (Manager) My Travel Dashboard Trips Airtinerary® Look…" at bounding box center [382, 178] width 765 height 388
type input "Michael"
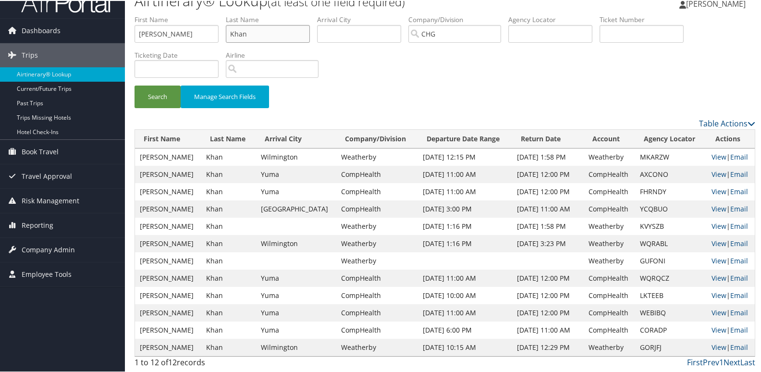
drag, startPoint x: 260, startPoint y: 34, endPoint x: 170, endPoint y: 28, distance: 90.5
click at [170, 14] on ul "First Name Michael Last Name Khan Departure City Arrival City Company/Division …" at bounding box center [445, 14] width 621 height 0
paste input "Cahill,"
type input "Cahill"
click at [171, 101] on button "Search" at bounding box center [158, 96] width 46 height 23
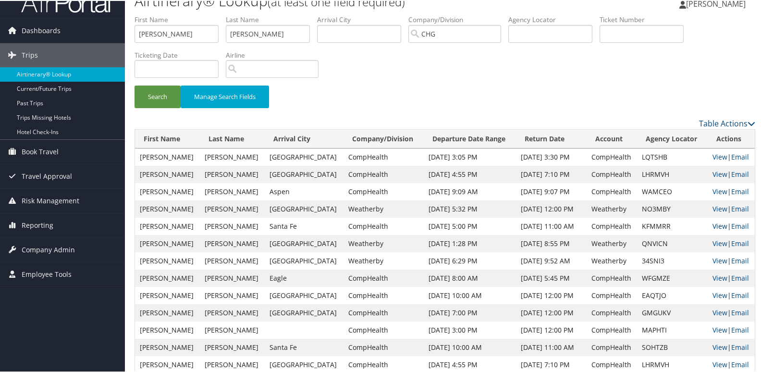
click at [712, 223] on link "View" at bounding box center [719, 224] width 15 height 9
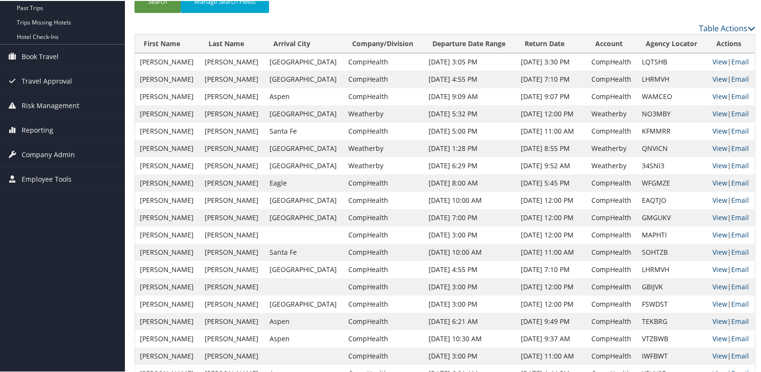
scroll to position [112, 0]
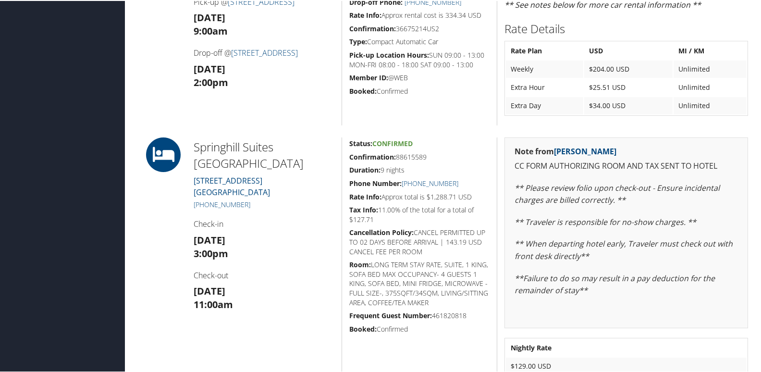
scroll to position [336, 0]
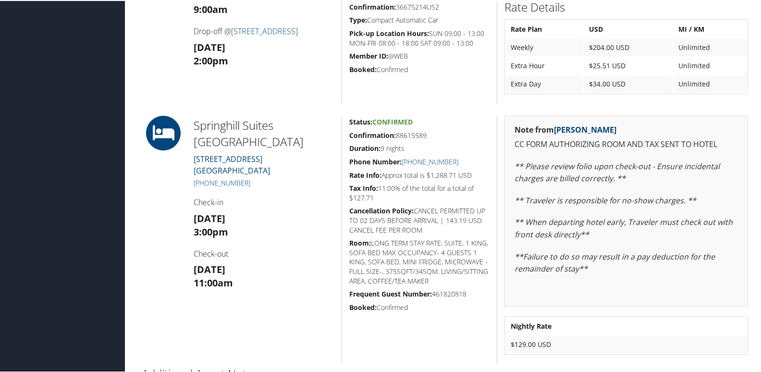
click at [258, 177] on h5 "[PHONE_NUMBER]" at bounding box center [264, 182] width 141 height 10
drag, startPoint x: 257, startPoint y: 167, endPoint x: 199, endPoint y: 167, distance: 57.6
click at [199, 177] on h5 "[PHONE_NUMBER]" at bounding box center [264, 182] width 141 height 10
copy link "[PHONE_NUMBER]"
click at [219, 178] on div "[GEOGRAPHIC_DATA] [STREET_ADDRESS] [PHONE_NUMBER] Check-in [DATE] 3:00pm Check-…" at bounding box center [263, 239] width 155 height 248
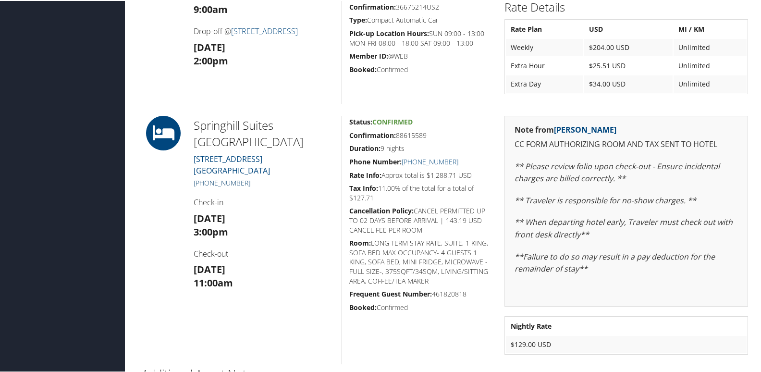
drag, startPoint x: 250, startPoint y: 165, endPoint x: 203, endPoint y: 163, distance: 47.1
click at [203, 177] on h5 "[PHONE_NUMBER]" at bounding box center [264, 182] width 141 height 10
copy link "[PHONE_NUMBER]"
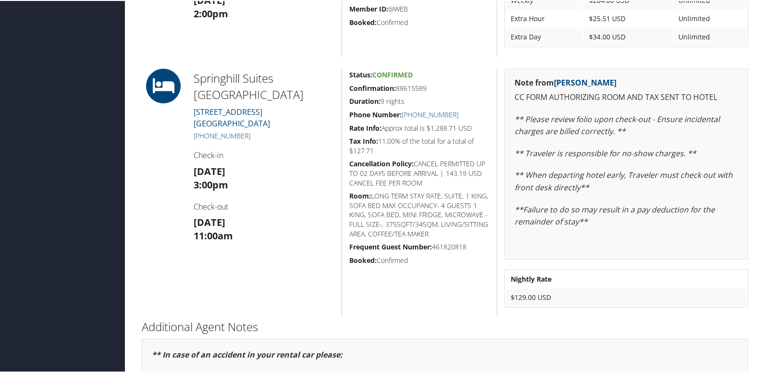
scroll to position [384, 0]
drag, startPoint x: 432, startPoint y: 89, endPoint x: 348, endPoint y: 88, distance: 84.6
click at [349, 88] on h5 "Confirmation: 88615589" at bounding box center [419, 87] width 140 height 10
drag, startPoint x: 348, startPoint y: 88, endPoint x: 296, endPoint y: 110, distance: 56.0
click at [296, 110] on div "[GEOGRAPHIC_DATA] [STREET_ADDRESS] [PHONE_NUMBER] Check-in [DATE] 3:00pm Check-…" at bounding box center [263, 191] width 155 height 248
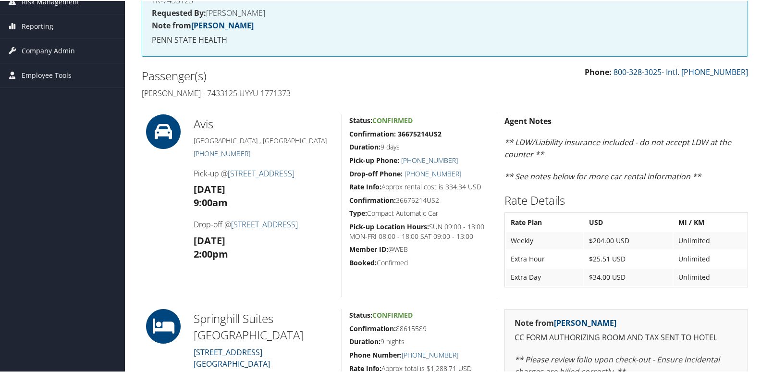
scroll to position [144, 0]
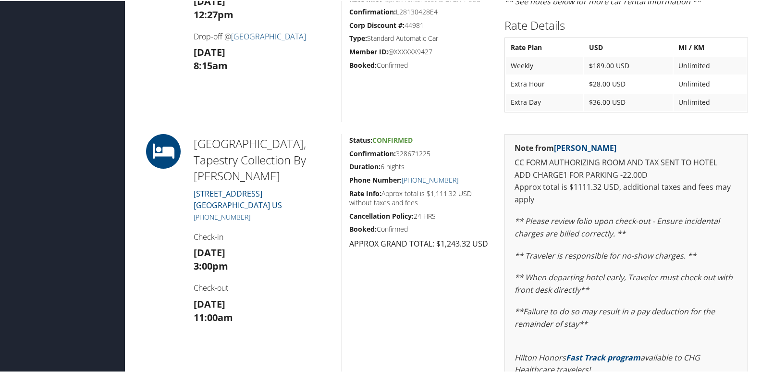
scroll to position [528, 0]
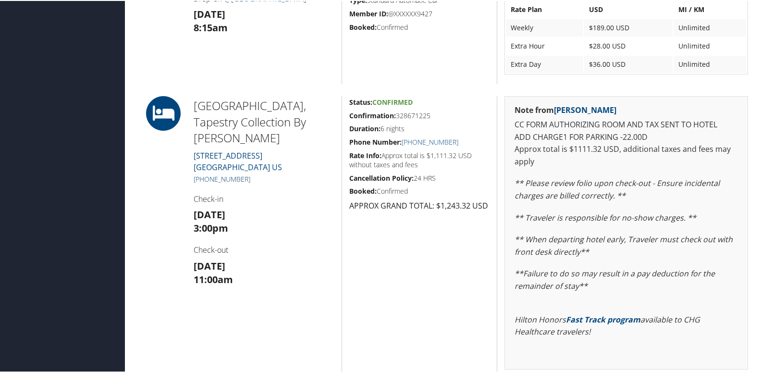
drag, startPoint x: 258, startPoint y: 176, endPoint x: 204, endPoint y: 176, distance: 54.8
click at [204, 176] on h5 "[PHONE_NUMBER]" at bounding box center [264, 178] width 141 height 10
copy link "910) 763-5900"
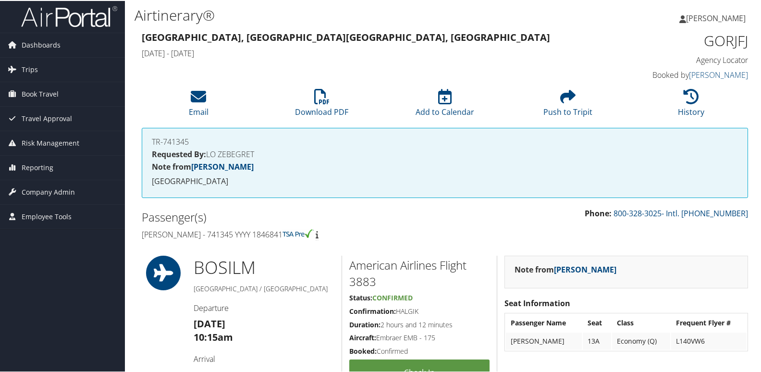
scroll to position [0, 0]
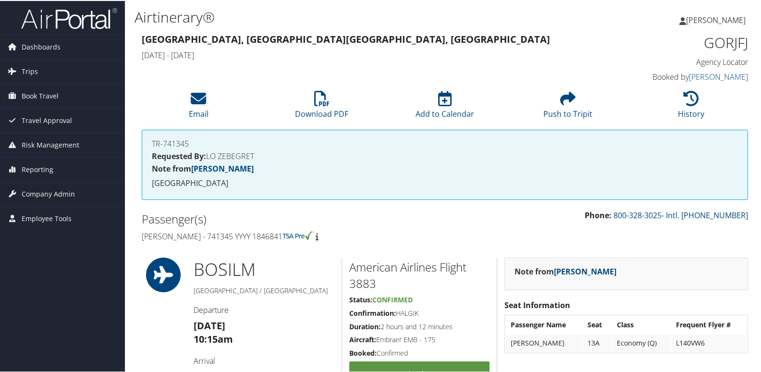
click at [173, 234] on h4 "[PERSON_NAME] - 741345 YYYY 1846841" at bounding box center [290, 235] width 296 height 11
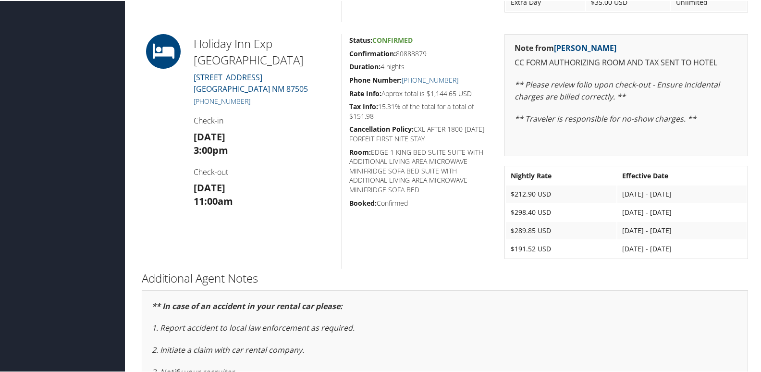
scroll to position [432, 0]
drag, startPoint x: 244, startPoint y: 101, endPoint x: 186, endPoint y: 101, distance: 57.2
click at [186, 101] on div "Holiday Inn [GEOGRAPHIC_DATA][STREET_ADDRESS] [PHONE_NUMBER] Check-in [DATE] 3:…" at bounding box center [263, 150] width 155 height 234
copy link "[PHONE_NUMBER]"
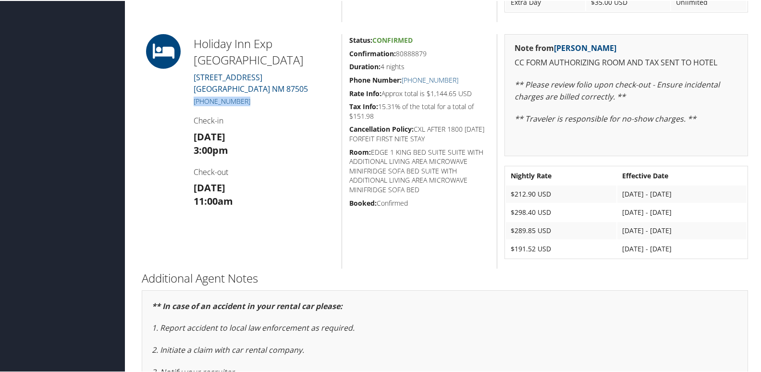
copy link "[PHONE_NUMBER]"
drag, startPoint x: 443, startPoint y: 52, endPoint x: 349, endPoint y: 47, distance: 94.3
click at [349, 47] on div "Status: Confirmed Confirmation: 80888879 Duration: 4 nights Phone Number: [PHON…" at bounding box center [419, 150] width 155 height 234
copy h5 "Confirmation: 80888879"
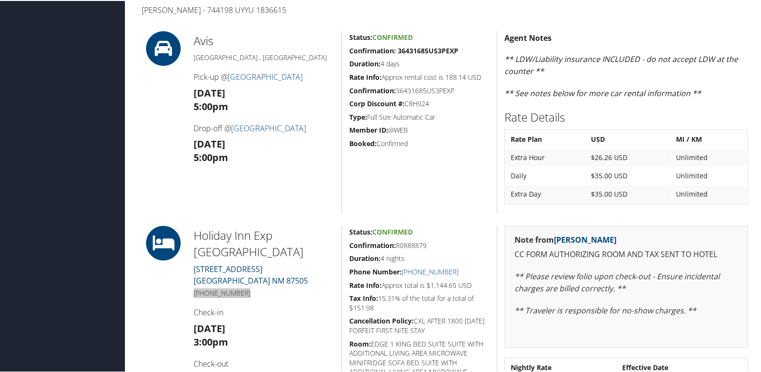
scroll to position [240, 0]
drag, startPoint x: 219, startPoint y: 168, endPoint x: 187, endPoint y: 156, distance: 34.5
click at [187, 156] on div "Avis [GEOGRAPHIC_DATA] , [GEOGRAPHIC_DATA] Pick-up @ [GEOGRAPHIC_DATA] [DATE] 5…" at bounding box center [263, 122] width 155 height 183
drag, startPoint x: 187, startPoint y: 156, endPoint x: 147, endPoint y: 148, distance: 40.1
click at [147, 148] on div at bounding box center [161, 122] width 52 height 183
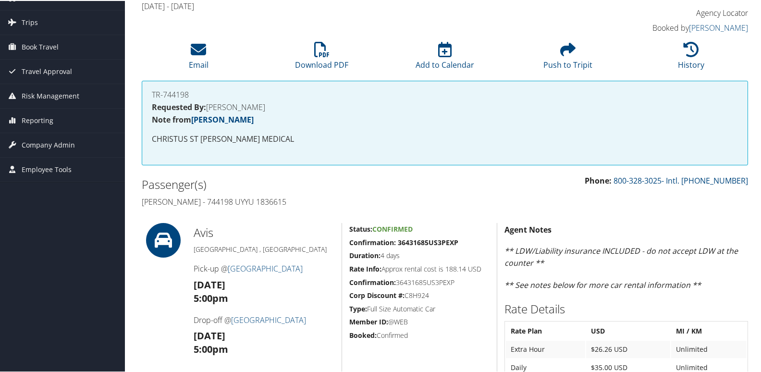
scroll to position [48, 0]
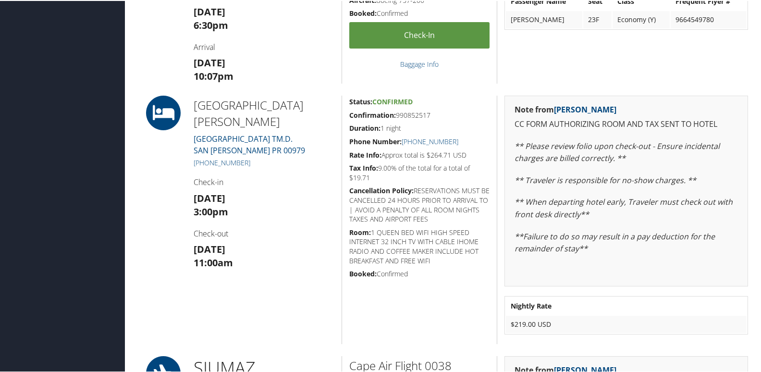
scroll to position [2114, 0]
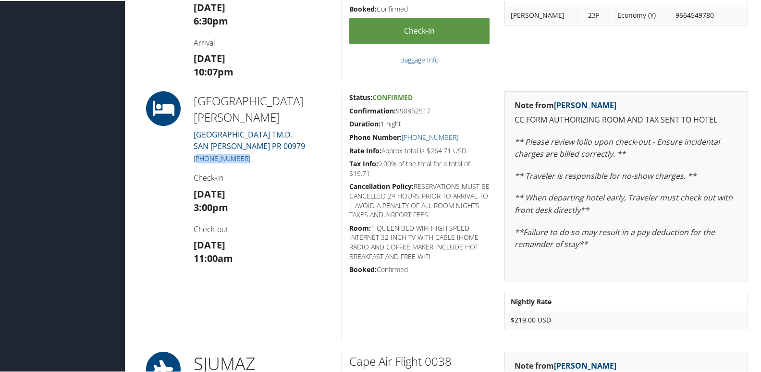
drag, startPoint x: 239, startPoint y: 141, endPoint x: 195, endPoint y: 144, distance: 44.7
click at [195, 153] on h5 "[PHONE_NUMBER]" at bounding box center [264, 158] width 141 height 10
copy link "787) 791-6000"
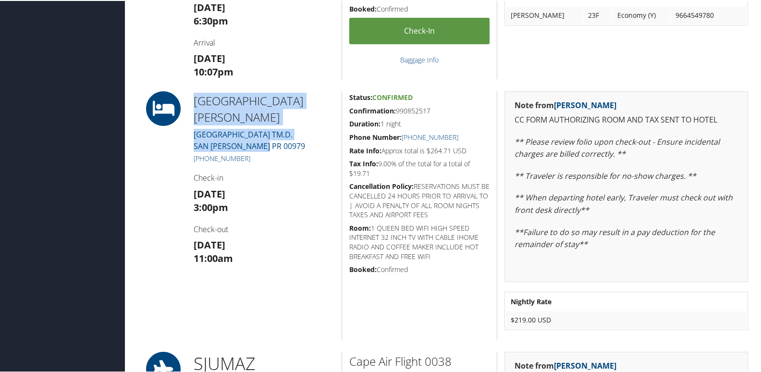
drag, startPoint x: 272, startPoint y: 131, endPoint x: 195, endPoint y: 95, distance: 85.5
click at [195, 95] on div "[GEOGRAPHIC_DATA][PERSON_NAME] [GEOGRAPHIC_DATA] TM.D. [GEOGRAPHIC_DATA][PERSON…" at bounding box center [263, 214] width 155 height 248
copy div "[GEOGRAPHIC_DATA][PERSON_NAME] [GEOGRAPHIC_DATA] TM.D. [GEOGRAPHIC_DATA][PERSON…"
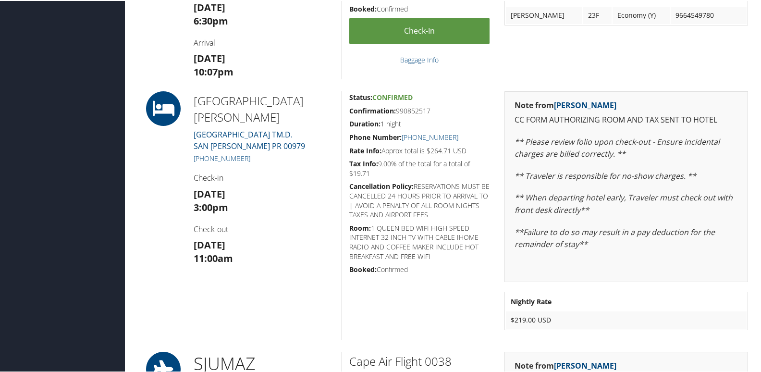
click at [265, 153] on h5 "[PHONE_NUMBER]" at bounding box center [264, 158] width 141 height 10
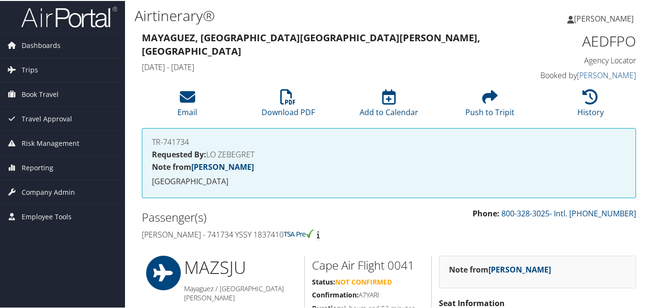
scroll to position [0, 0]
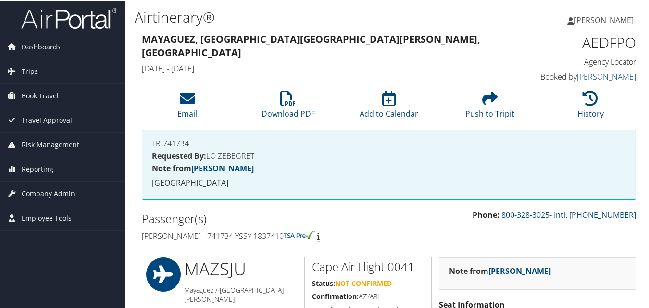
click at [144, 236] on h4 "[PERSON_NAME] - 741734 YSSY 1837410" at bounding box center [262, 235] width 240 height 11
click at [144, 235] on h4 "[PERSON_NAME] - 741734 YSSY 1837410" at bounding box center [262, 235] width 240 height 11
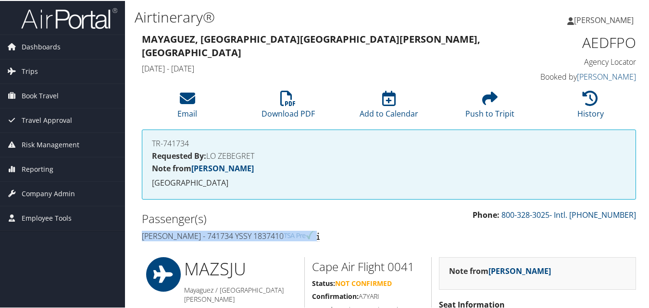
click at [144, 235] on h4 "[PERSON_NAME] - 741734 YSSY 1837410" at bounding box center [262, 235] width 240 height 11
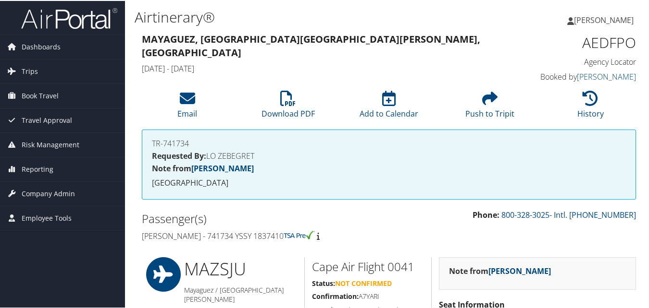
drag, startPoint x: 144, startPoint y: 235, endPoint x: 211, endPoint y: 223, distance: 68.9
click at [210, 223] on h2 "Passenger(s)" at bounding box center [262, 218] width 240 height 16
drag, startPoint x: 214, startPoint y: 233, endPoint x: 139, endPoint y: 237, distance: 75.0
click at [139, 237] on div "Passenger(s) [PERSON_NAME] - 741734 YSSY 1837410" at bounding box center [262, 226] width 254 height 36
copy h4 "[PERSON_NAME]"
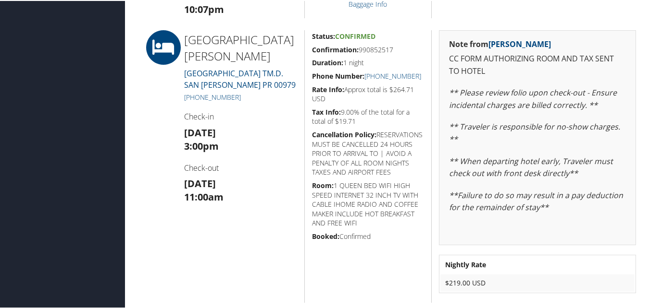
scroll to position [2213, 0]
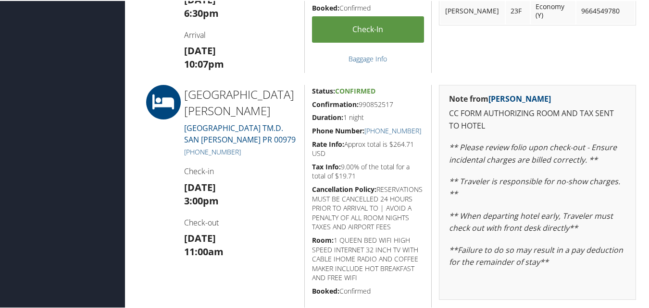
drag, startPoint x: 402, startPoint y: 105, endPoint x: 357, endPoint y: 104, distance: 45.2
click at [357, 104] on h5 "Confirmation: 990852517" at bounding box center [368, 104] width 112 height 10
copy h5 "990852517"
drag, startPoint x: 421, startPoint y: 145, endPoint x: 390, endPoint y: 142, distance: 30.9
click at [390, 142] on h5 "Rate Info: Approx total is $264.71 USD" at bounding box center [368, 148] width 112 height 19
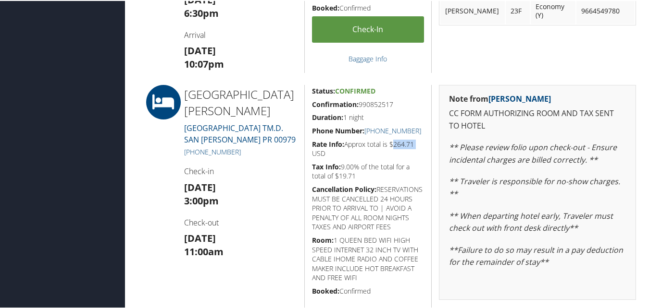
copy h5 "$264.71"
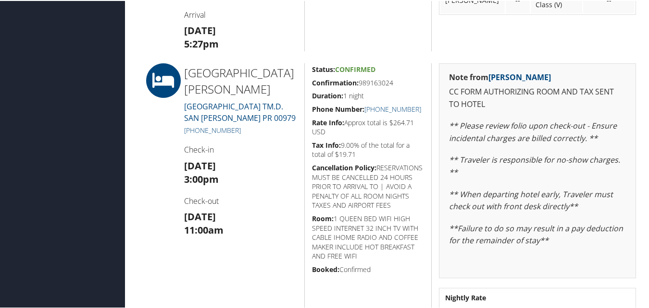
scroll to position [340, 0]
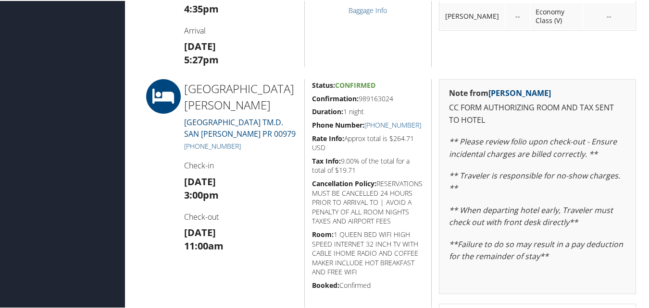
drag, startPoint x: 396, startPoint y: 95, endPoint x: 358, endPoint y: 95, distance: 38.0
click at [358, 95] on h5 "Confirmation: 989163024" at bounding box center [368, 98] width 112 height 10
copy h5 "989163024"
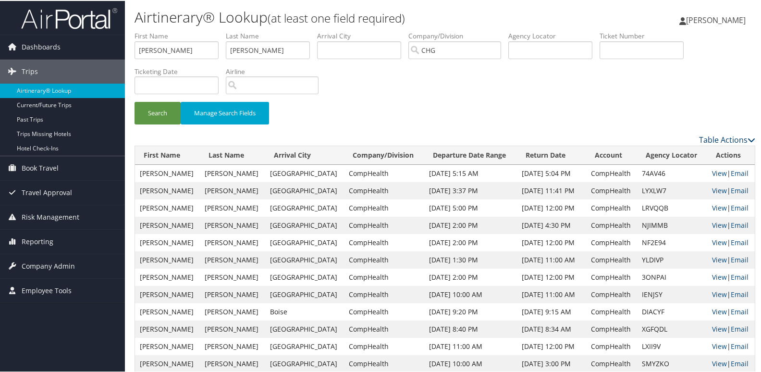
click at [724, 137] on link "Table Actions" at bounding box center [727, 139] width 56 height 11
click at [649, 182] on link "Page Length" at bounding box center [687, 186] width 126 height 16
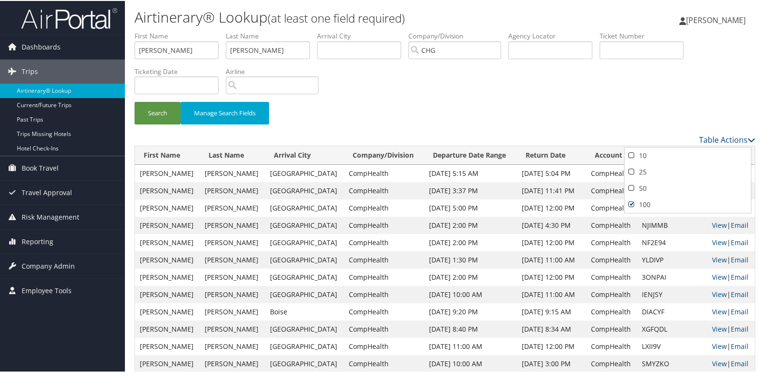
click at [674, 81] on div at bounding box center [382, 186] width 765 height 372
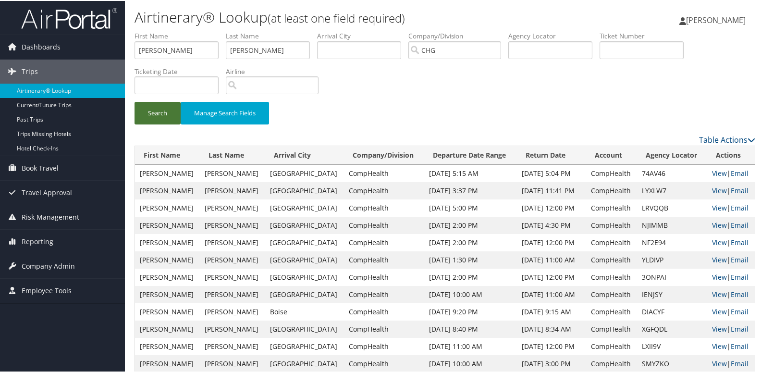
click at [159, 117] on button "Search" at bounding box center [158, 112] width 46 height 23
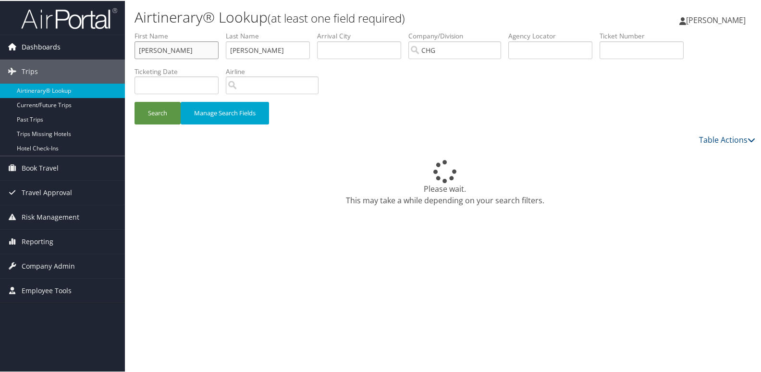
drag, startPoint x: 185, startPoint y: 50, endPoint x: 91, endPoint y: 50, distance: 94.2
paste input "[PERSON_NAME]"
drag, startPoint x: 177, startPoint y: 49, endPoint x: 132, endPoint y: 65, distance: 47.7
click at [135, 65] on form "First Name [PERSON_NAME][GEOGRAPHIC_DATA] Last Name [PERSON_NAME] Departure Cit…" at bounding box center [445, 81] width 621 height 103
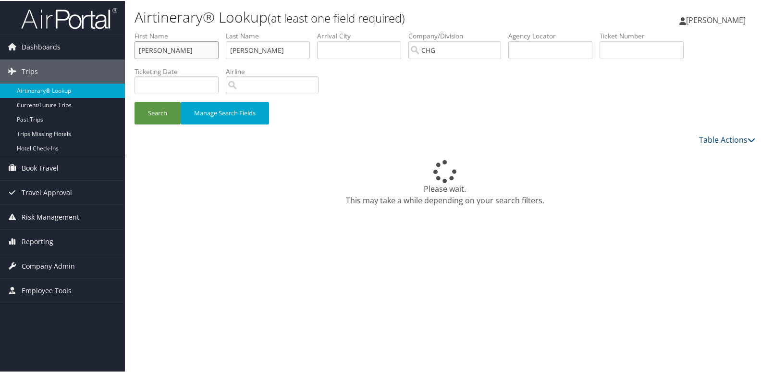
type input "[PERSON_NAME]"
drag, startPoint x: 287, startPoint y: 50, endPoint x: 207, endPoint y: 54, distance: 80.8
click at [207, 30] on ul "First Name [PERSON_NAME] Last Name [PERSON_NAME] Departure City Arrival City Co…" at bounding box center [445, 30] width 621 height 0
paste input "[PERSON_NAME],"
click at [302, 54] on input "[PERSON_NAME]," at bounding box center [268, 49] width 84 height 18
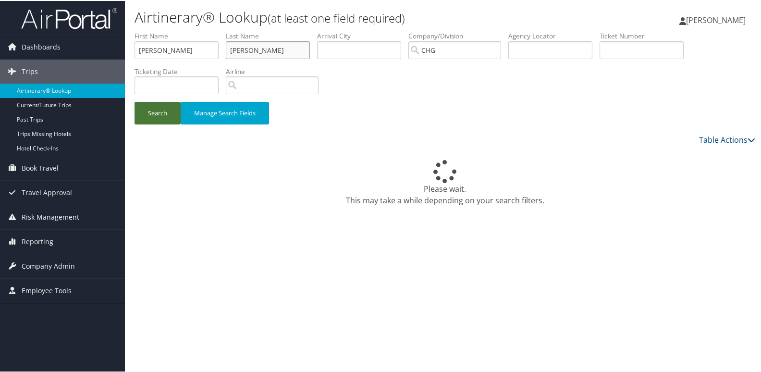
type input "[PERSON_NAME]"
click at [146, 115] on button "Search" at bounding box center [158, 112] width 46 height 23
click at [167, 112] on button "Search" at bounding box center [158, 112] width 46 height 23
click at [162, 115] on button "Search" at bounding box center [158, 112] width 46 height 23
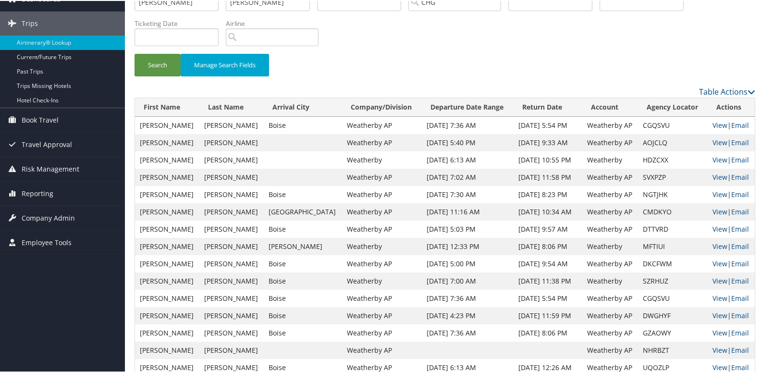
scroll to position [96, 0]
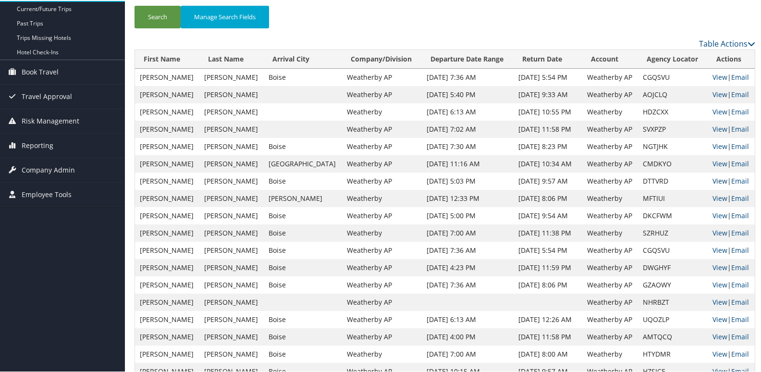
click at [712, 180] on link "View" at bounding box center [719, 179] width 15 height 9
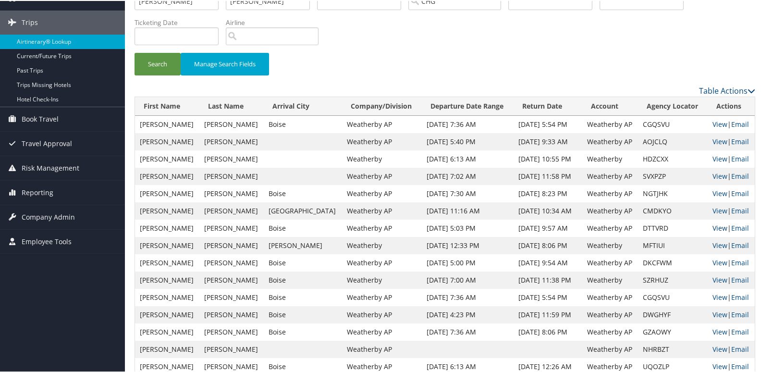
scroll to position [0, 0]
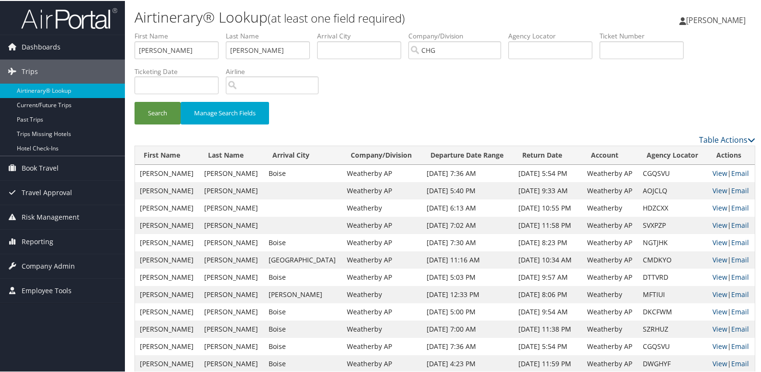
click at [421, 84] on div "Search Manage Search Fields" at bounding box center [444, 81] width 635 height 103
click at [173, 41] on input "Bryan" at bounding box center [177, 49] width 84 height 18
paste input "Schafer, Angela"
drag, startPoint x: 167, startPoint y: 57, endPoint x: 73, endPoint y: 58, distance: 93.7
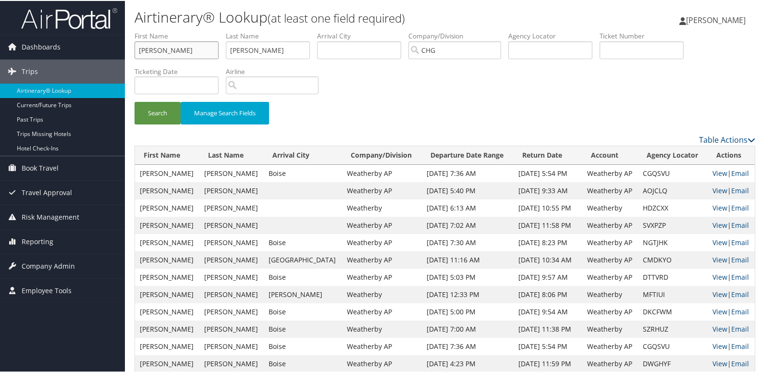
type input "Angela"
drag, startPoint x: 276, startPoint y: 51, endPoint x: 259, endPoint y: 57, distance: 17.3
click at [148, 30] on ul "First Name Angela Last Name Mathieson Departure City Arrival City Company/Divis…" at bounding box center [445, 30] width 621 height 0
paste input "Schafer,"
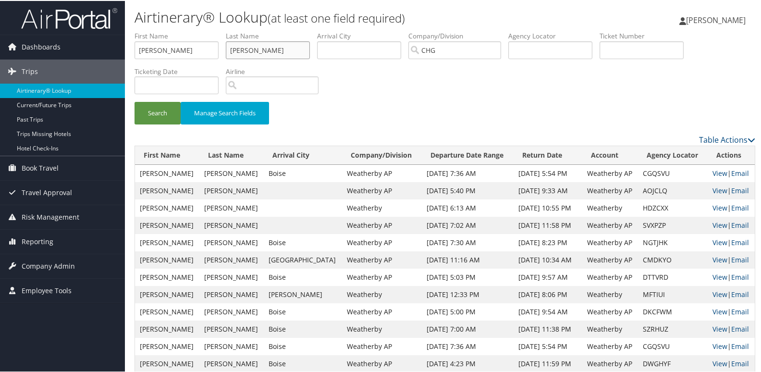
type input "Schafer"
click at [135, 101] on button "Search" at bounding box center [158, 112] width 46 height 23
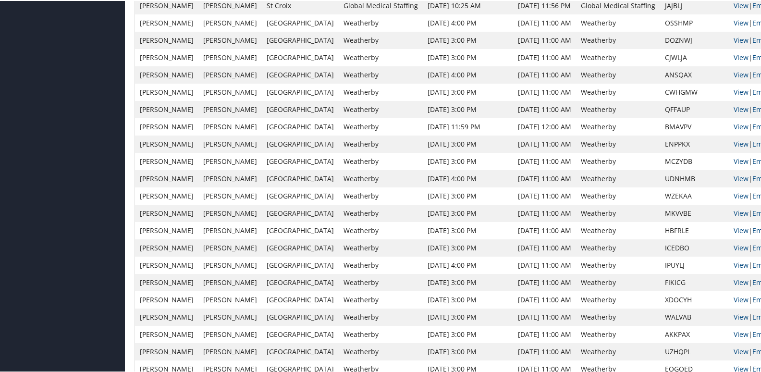
scroll to position [721, 0]
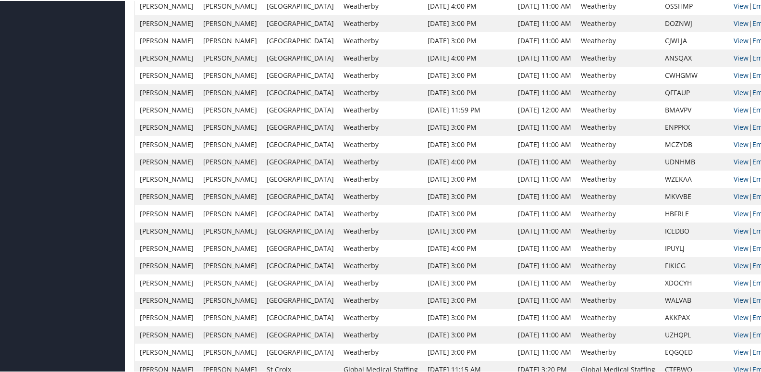
click at [734, 296] on link "View" at bounding box center [741, 298] width 15 height 9
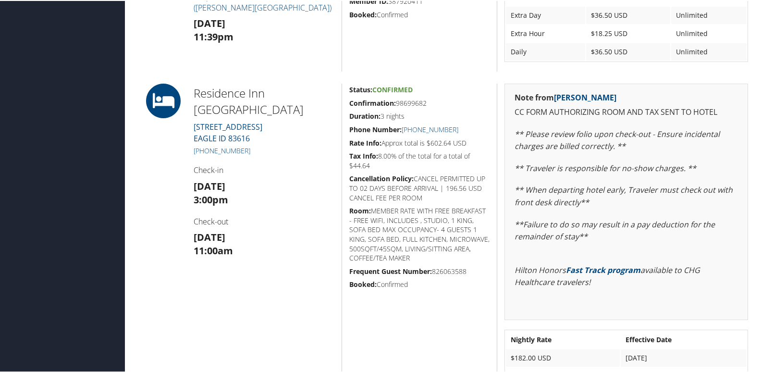
scroll to position [721, 0]
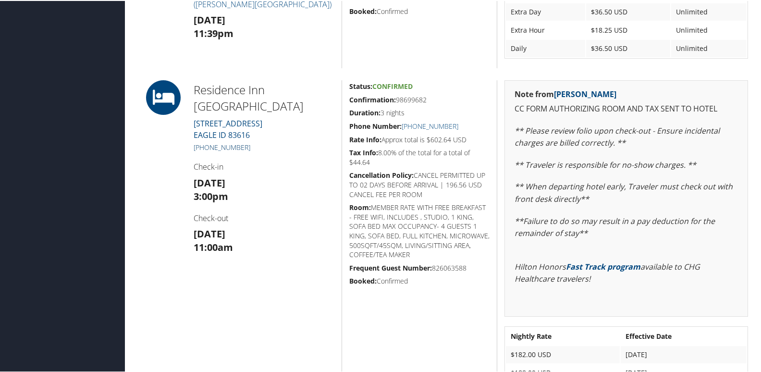
drag, startPoint x: 242, startPoint y: 148, endPoint x: 205, endPoint y: 148, distance: 36.5
click at [205, 148] on h5 "[PHONE_NUMBER]" at bounding box center [264, 147] width 141 height 10
copy link "208) 286-1073"
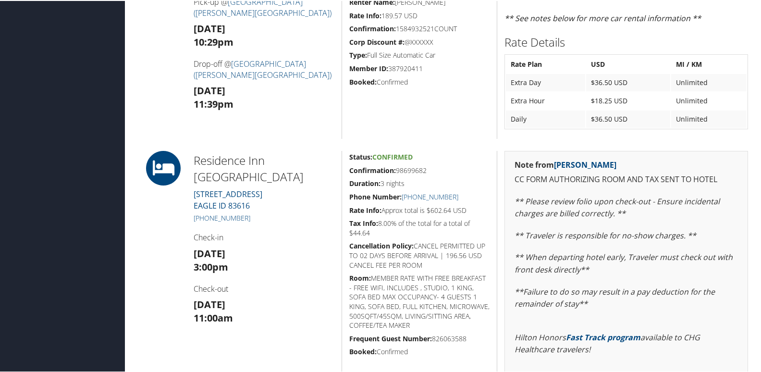
scroll to position [673, 0]
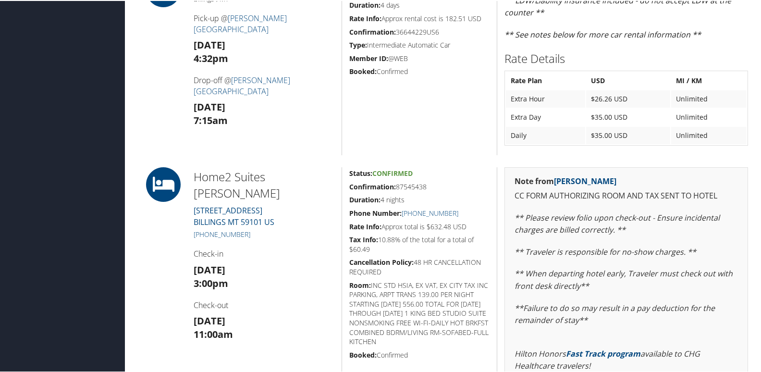
scroll to position [480, 0]
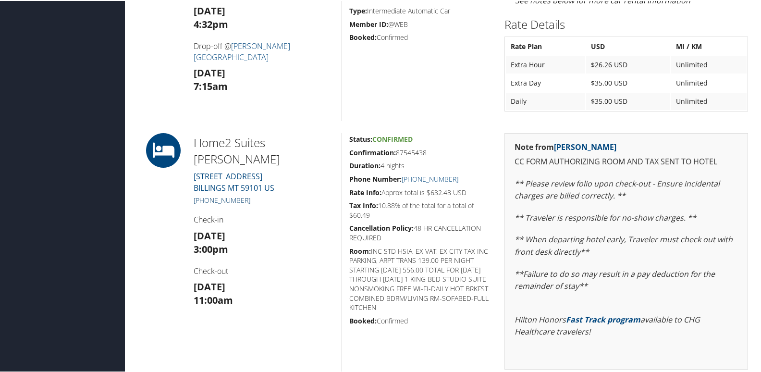
drag, startPoint x: 256, startPoint y: 184, endPoint x: 204, endPoint y: 184, distance: 52.4
click at [204, 195] on h5 "[PHONE_NUMBER]" at bounding box center [264, 200] width 141 height 10
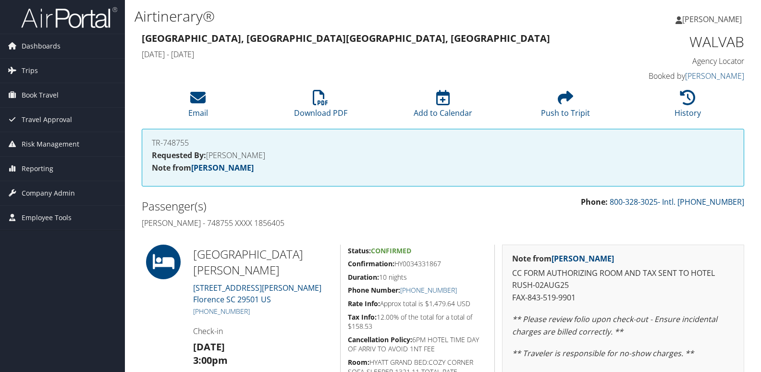
scroll to position [100, 0]
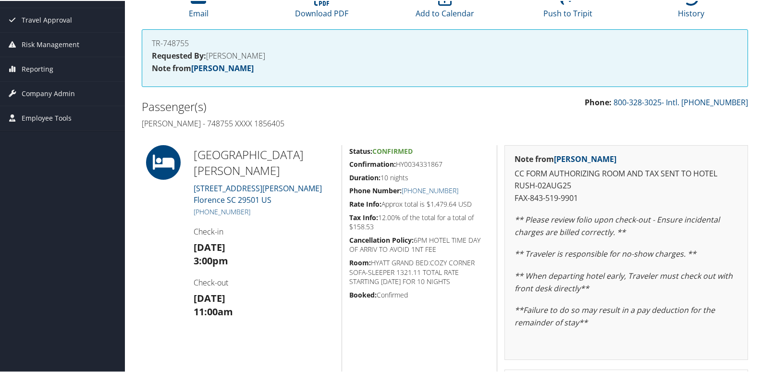
click at [305, 233] on h4 "Check-in" at bounding box center [264, 230] width 141 height 11
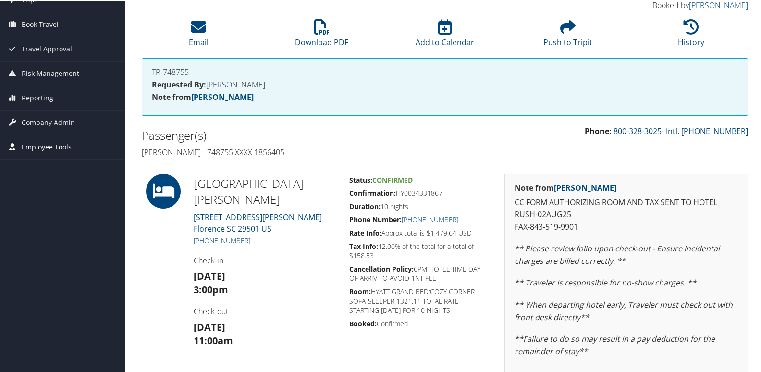
scroll to position [61, 0]
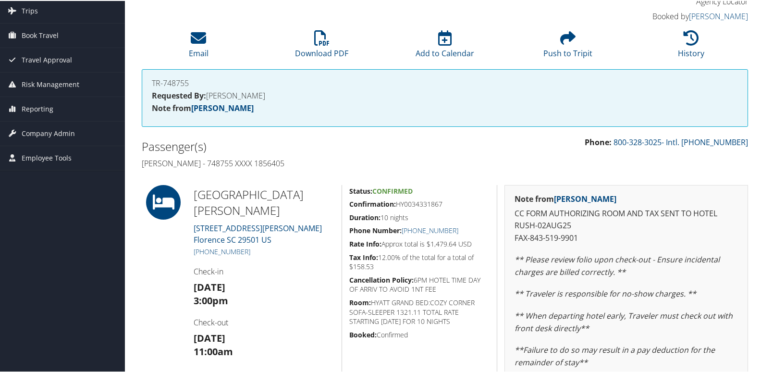
click at [156, 160] on h4 "Angela Schafer - 748755 XXXX 1856405" at bounding box center [290, 162] width 296 height 11
copy h4 "Angela"
click at [196, 162] on h4 "Angela Schafer - 748755 XXXX 1856405" at bounding box center [290, 162] width 296 height 11
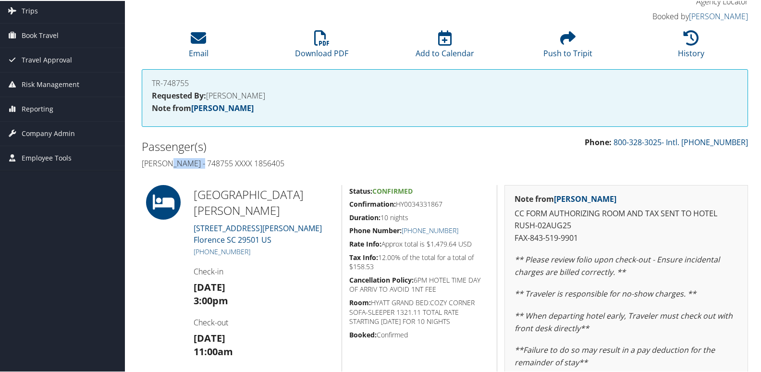
copy h4 "Schafer"
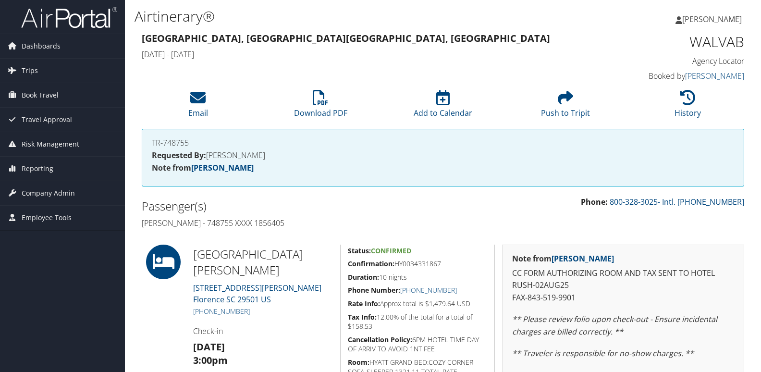
scroll to position [113, 0]
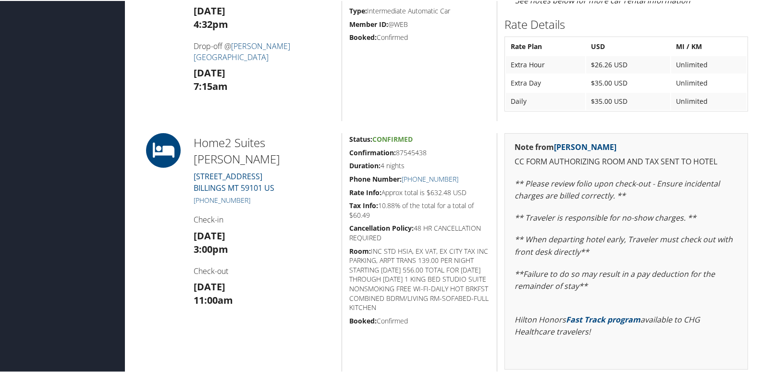
scroll to position [480, 0]
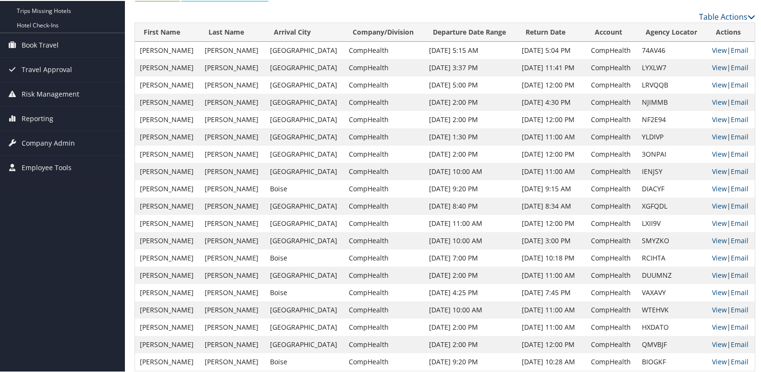
scroll to position [30, 0]
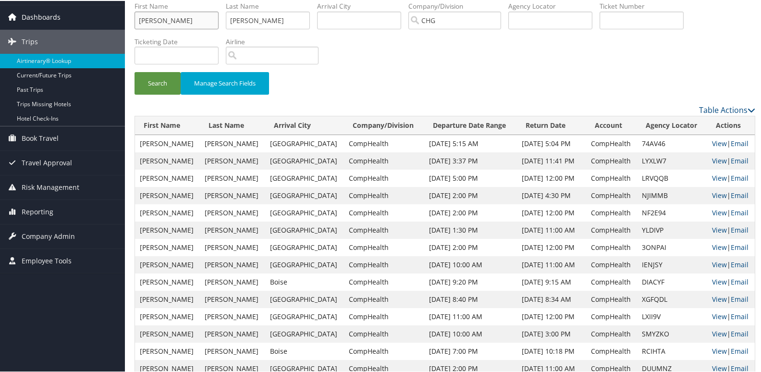
drag, startPoint x: 170, startPoint y: 15, endPoint x: 27, endPoint y: 17, distance: 143.2
click at [27, 17] on div "Dashboards AirPortal 360™ (Manager) My Travel Dashboard Trips Airtinerary® Look…" at bounding box center [382, 363] width 765 height 786
paste input "Sandhu, Amneet"
drag, startPoint x: 166, startPoint y: 20, endPoint x: 61, endPoint y: 20, distance: 105.7
click at [61, 20] on div "Dashboards AirPortal 360™ (Manager) My Travel Dashboard Trips Airtinerary® Look…" at bounding box center [382, 363] width 765 height 786
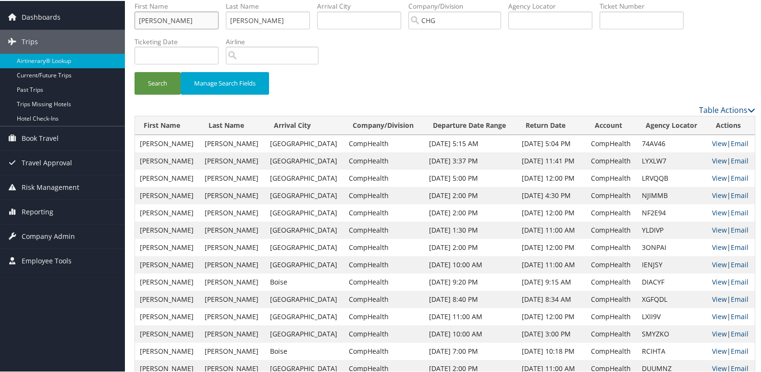
type input "Amneet"
drag, startPoint x: 274, startPoint y: 20, endPoint x: 71, endPoint y: 14, distance: 202.8
click at [71, 14] on div "Dashboards AirPortal 360™ (Manager) My Travel Dashboard Trips Airtinerary® Look…" at bounding box center [382, 363] width 765 height 786
paste input "andhu,"
type input "Sandhu"
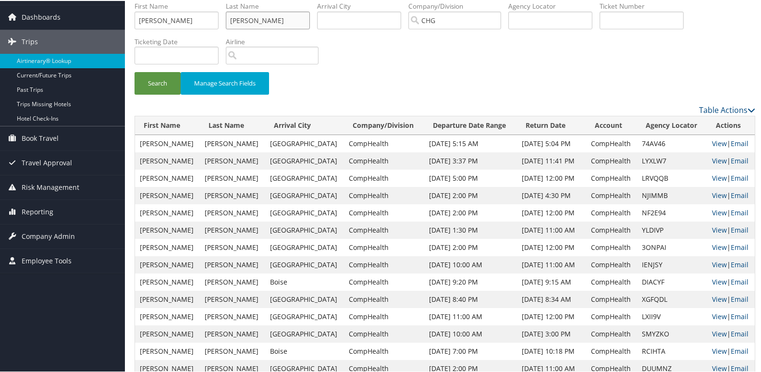
click at [135, 71] on button "Search" at bounding box center [158, 82] width 46 height 23
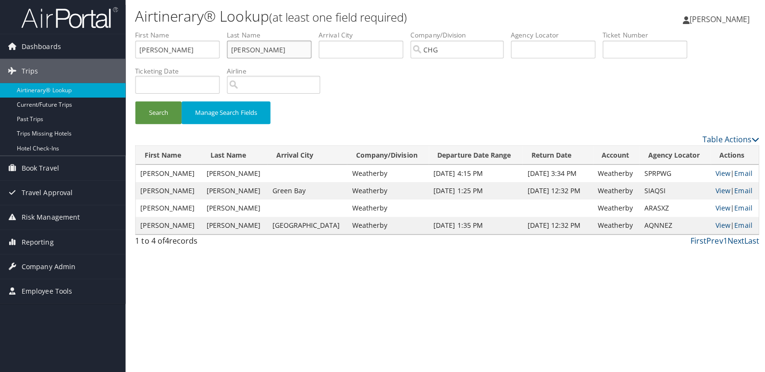
scroll to position [0, 0]
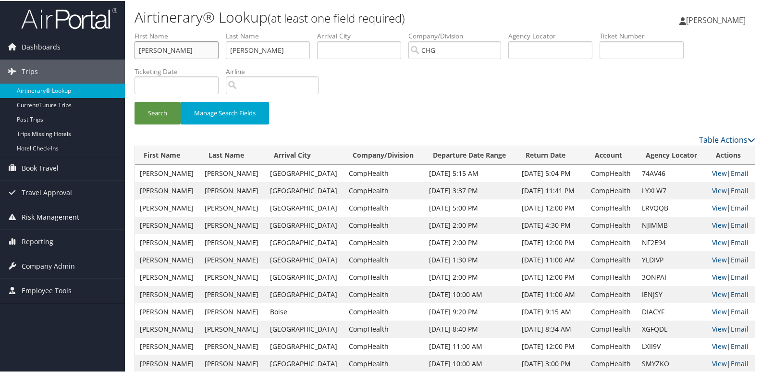
drag, startPoint x: 186, startPoint y: 52, endPoint x: 135, endPoint y: 55, distance: 51.5
paste input "[PERSON_NAME]"
drag, startPoint x: 164, startPoint y: 54, endPoint x: 117, endPoint y: 54, distance: 47.1
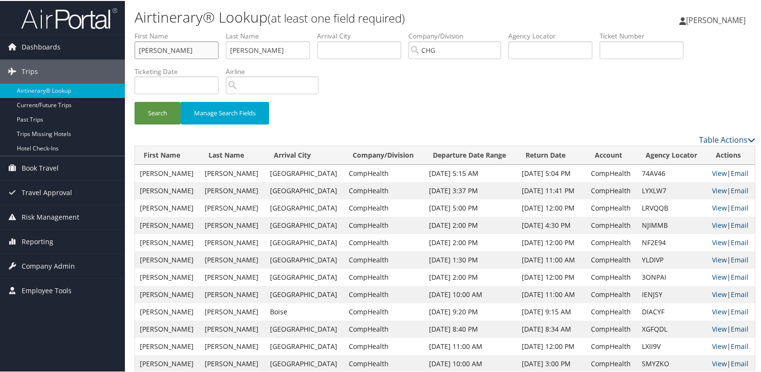
type input "Raheel"
drag, startPoint x: 298, startPoint y: 47, endPoint x: 140, endPoint y: 51, distance: 158.1
click at [140, 30] on ul "First Name Raheel Last Name Rafacz Departure City Arrival City Company/Division…" at bounding box center [445, 30] width 621 height 0
paste input "Shaikh,"
type input "Shaikh"
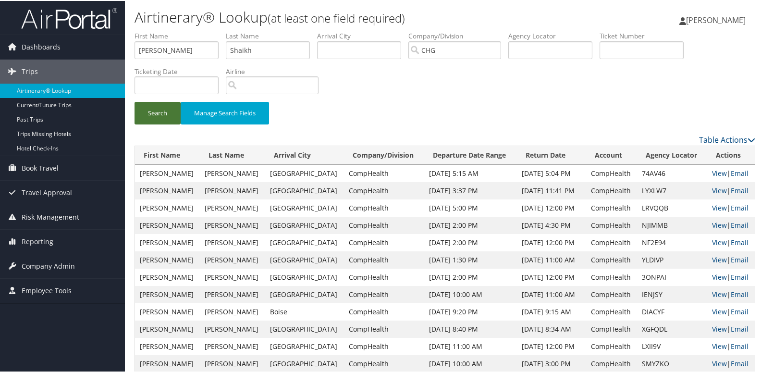
click at [149, 106] on button "Search" at bounding box center [158, 112] width 46 height 23
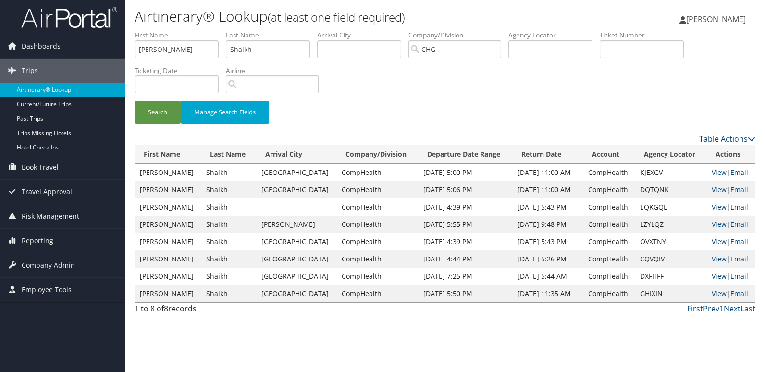
click at [713, 277] on link "View" at bounding box center [718, 275] width 15 height 9
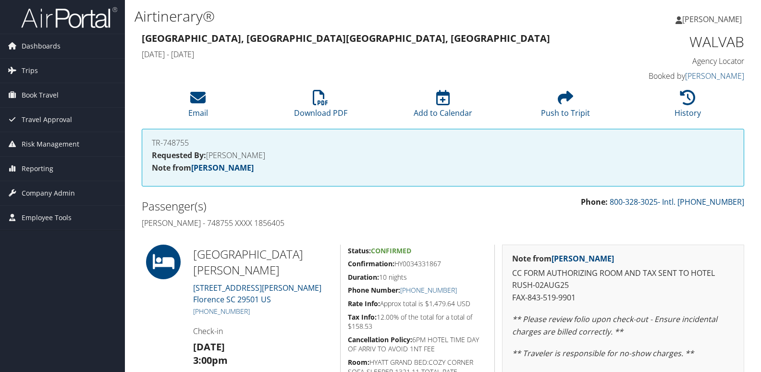
scroll to position [113, 0]
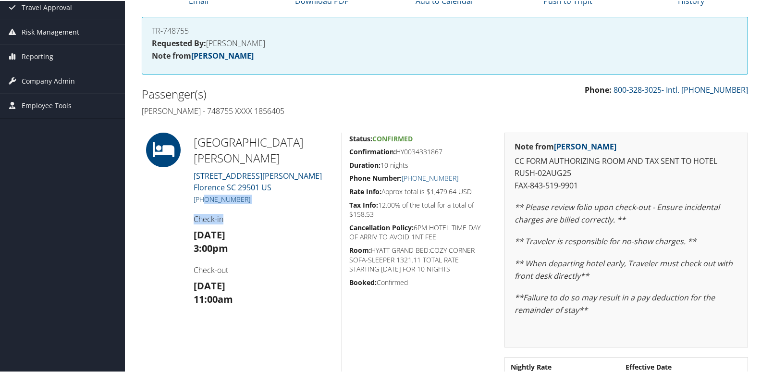
drag, startPoint x: 252, startPoint y: 204, endPoint x: 201, endPoint y: 202, distance: 50.5
click at [201, 202] on div "[GEOGRAPHIC_DATA][PERSON_NAME] [STREET_ADDRESS][PERSON_NAME] [PHONE_NUMBER] Che…" at bounding box center [263, 332] width 155 height 401
drag, startPoint x: 201, startPoint y: 202, endPoint x: 179, endPoint y: 218, distance: 27.6
click at [176, 218] on div at bounding box center [161, 332] width 52 height 401
drag, startPoint x: 249, startPoint y: 200, endPoint x: 190, endPoint y: 195, distance: 59.4
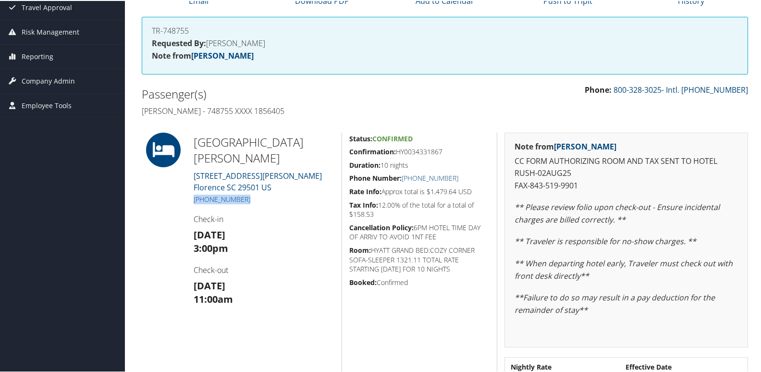
click at [190, 195] on div "[GEOGRAPHIC_DATA][PERSON_NAME] [STREET_ADDRESS][PERSON_NAME] [PHONE_NUMBER] Che…" at bounding box center [263, 332] width 155 height 401
copy link "[PHONE_NUMBER]"
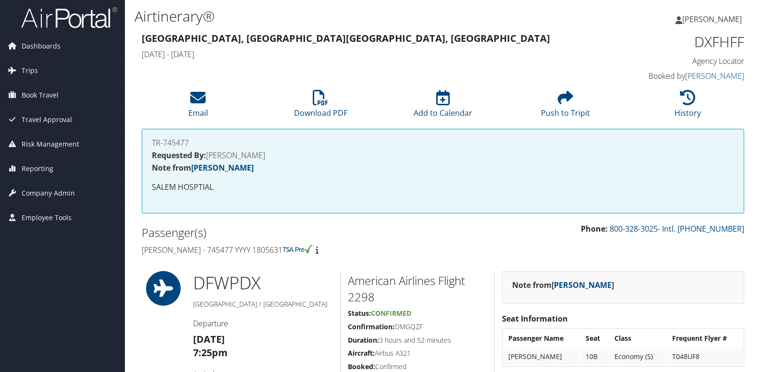
scroll to position [496, 0]
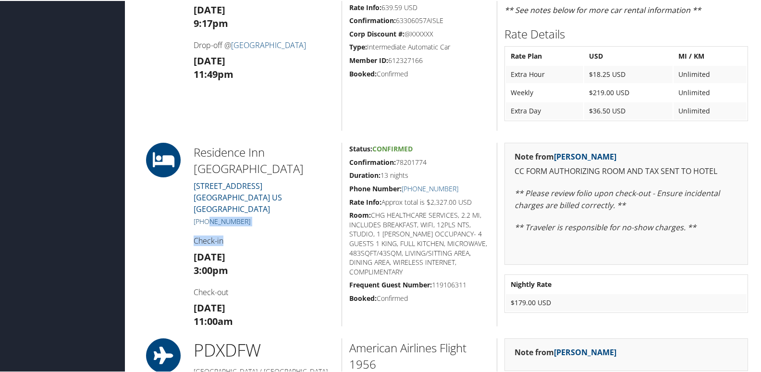
drag, startPoint x: 218, startPoint y: 208, endPoint x: 205, endPoint y: 205, distance: 13.2
click at [205, 205] on div "Residence Inn [GEOGRAPHIC_DATA] [STREET_ADDRESS] [GEOGRAPHIC_DATA] OR 97301 US …" at bounding box center [263, 234] width 155 height 184
drag, startPoint x: 208, startPoint y: 211, endPoint x: 173, endPoint y: 216, distance: 35.8
click at [160, 214] on div at bounding box center [161, 234] width 52 height 184
drag, startPoint x: 246, startPoint y: 205, endPoint x: 205, endPoint y: 207, distance: 40.9
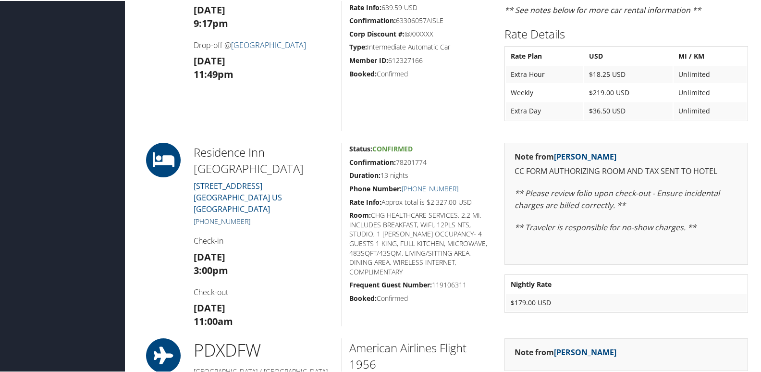
click at [205, 216] on h5 "+1 (503) 585-6500" at bounding box center [264, 221] width 141 height 10
copy link "503) 585-6500"
drag, startPoint x: 396, startPoint y: 162, endPoint x: 438, endPoint y: 161, distance: 41.3
click at [438, 161] on h5 "Confirmation: 78201774" at bounding box center [419, 162] width 140 height 10
drag, startPoint x: 438, startPoint y: 161, endPoint x: 424, endPoint y: 165, distance: 14.0
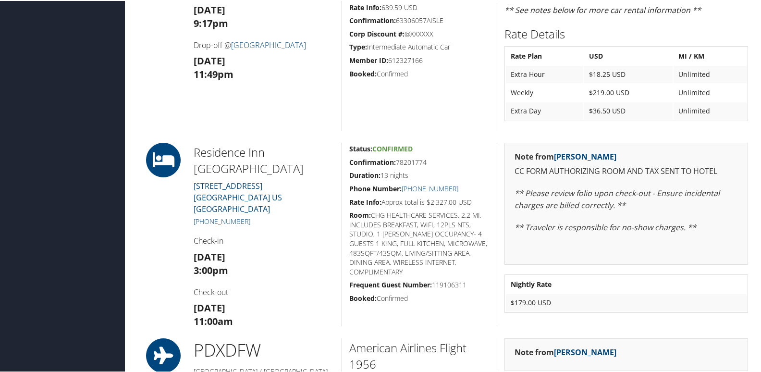
click at [424, 165] on h5 "Confirmation: 78201774" at bounding box center [419, 162] width 140 height 10
drag, startPoint x: 428, startPoint y: 163, endPoint x: 395, endPoint y: 162, distance: 32.2
click at [395, 162] on h5 "Confirmation: 78201774" at bounding box center [419, 162] width 140 height 10
click at [449, 181] on div "Status: Confirmed Confirmation: 78201774 Duration: 13 nights Phone Number: +1 (…" at bounding box center [419, 234] width 155 height 184
drag, startPoint x: 441, startPoint y: 163, endPoint x: 396, endPoint y: 161, distance: 45.2
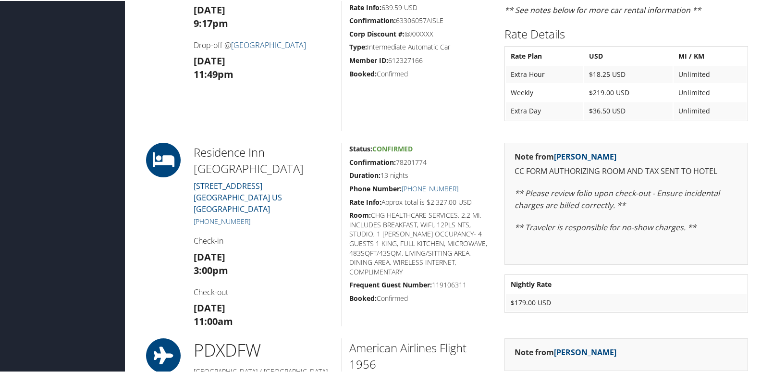
click at [396, 161] on h5 "Confirmation: 78201774" at bounding box center [419, 162] width 140 height 10
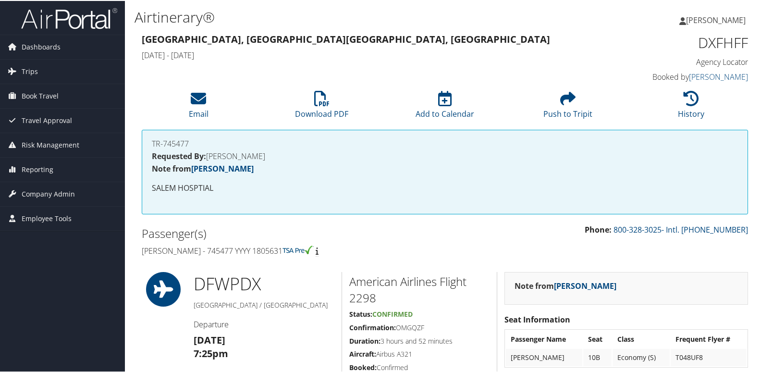
scroll to position [144, 0]
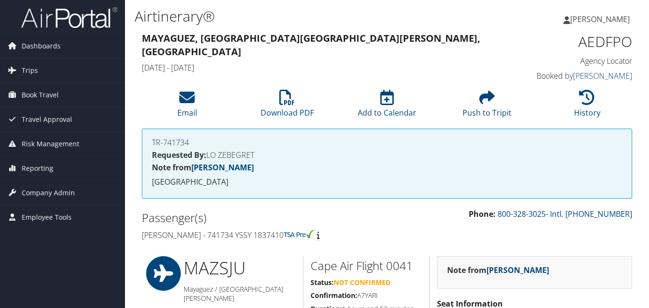
scroll to position [340, 0]
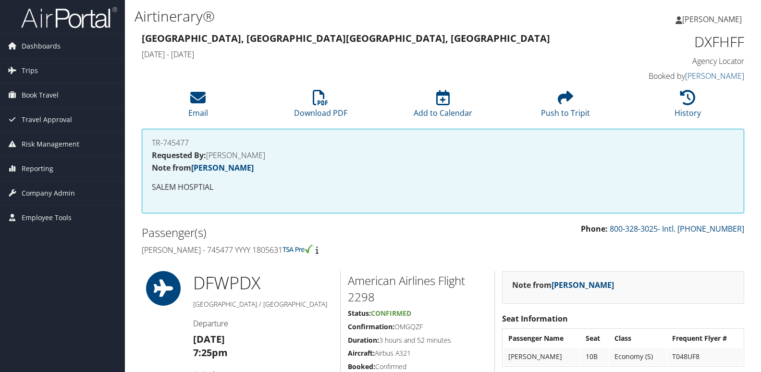
scroll to position [144, 0]
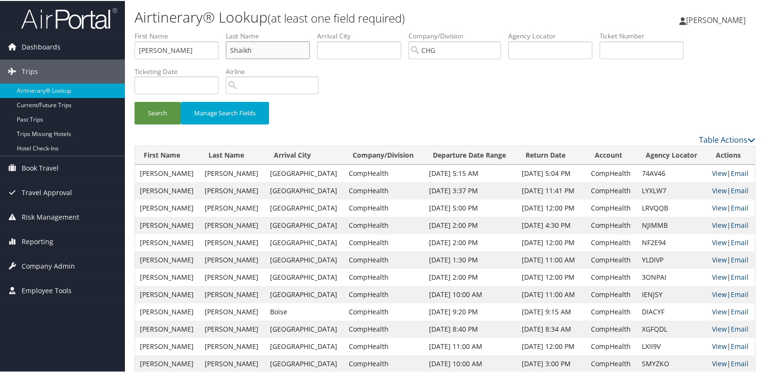
drag, startPoint x: 270, startPoint y: 51, endPoint x: 204, endPoint y: 48, distance: 66.4
click at [204, 30] on ul "First Name Raheel Last Name Shaikh Departure City Arrival City Company/Division…" at bounding box center [445, 30] width 621 height 0
paste input "Bryson"
type input "Bryson"
drag, startPoint x: 184, startPoint y: 44, endPoint x: 54, endPoint y: 56, distance: 130.7
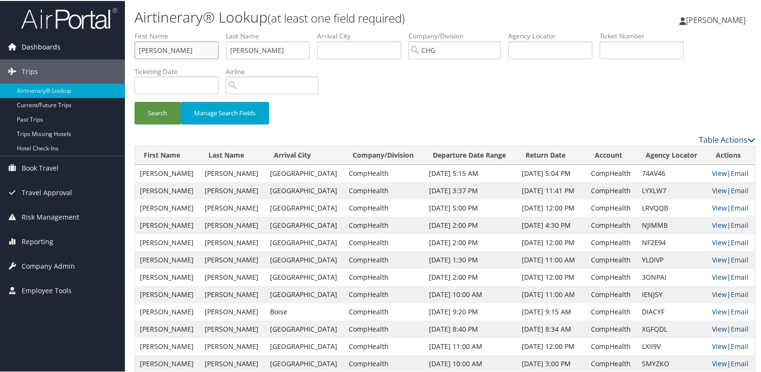
paste input "[PERSON_NAME]"
type input "Melissa"
click at [147, 110] on button "Search" at bounding box center [158, 112] width 46 height 23
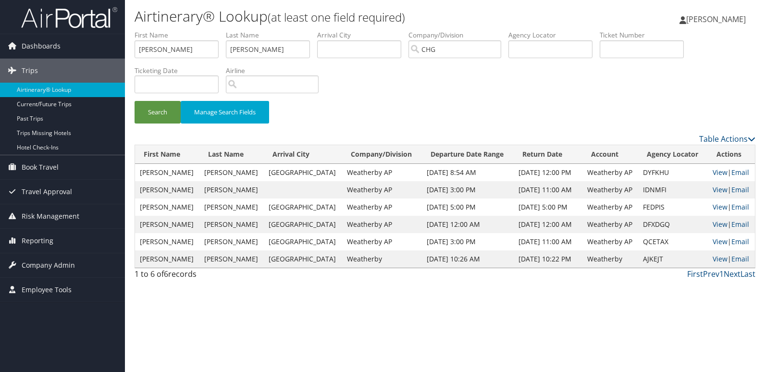
click at [393, 316] on div "Airtinerary® Lookup (at least one field required) Luke Perry Luke Perry My Sett…" at bounding box center [445, 186] width 640 height 372
click at [713, 172] on link "View" at bounding box center [719, 172] width 15 height 9
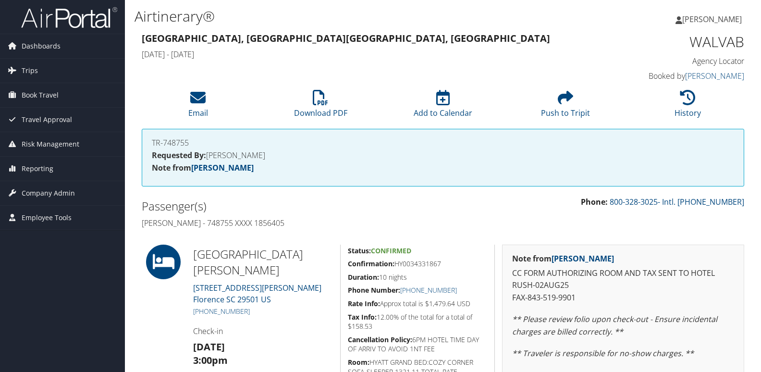
scroll to position [113, 0]
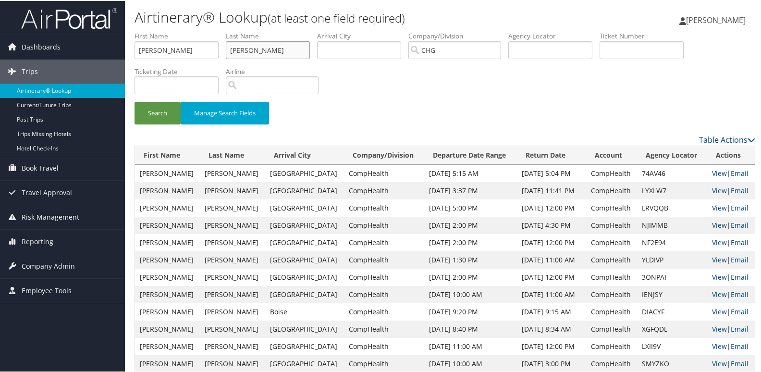
drag, startPoint x: 271, startPoint y: 49, endPoint x: 213, endPoint y: 49, distance: 58.1
click at [213, 30] on ul "First Name Melissa Last Name Bryson Departure City Arrival City Company/Divisio…" at bounding box center [445, 30] width 621 height 0
paste input "Simp"
type input "Simpson"
drag, startPoint x: 177, startPoint y: 43, endPoint x: 120, endPoint y: 36, distance: 57.7
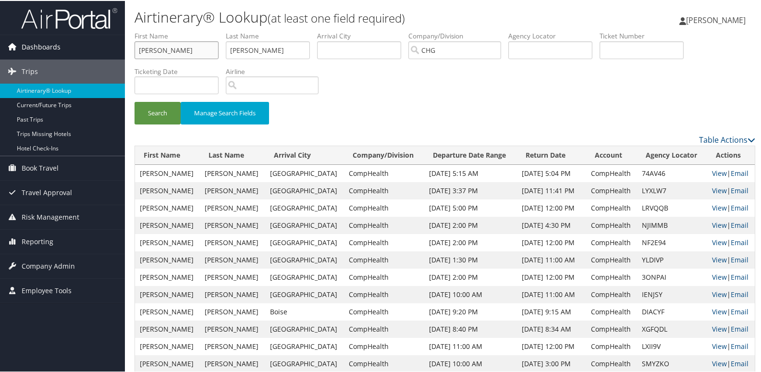
paste input "Nicole"
type input "Nicole"
click at [163, 115] on button "Search" at bounding box center [158, 112] width 46 height 23
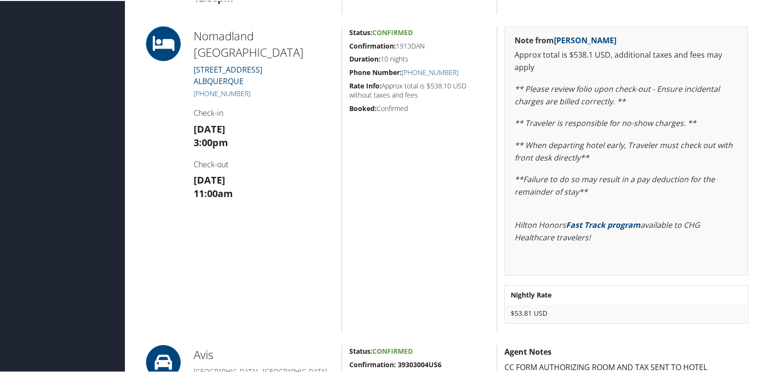
scroll to position [480, 0]
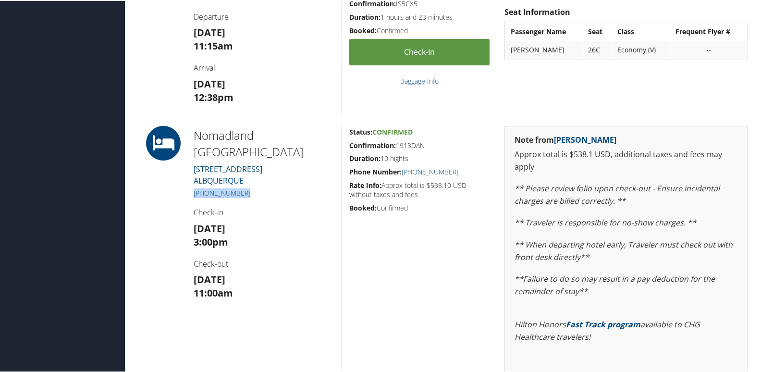
drag, startPoint x: 240, startPoint y: 176, endPoint x: 192, endPoint y: 177, distance: 48.0
click at [192, 177] on div "[GEOGRAPHIC_DATA] [STREET_ADDRESS][GEOGRAPHIC_DATA] [PHONE_NUMBER] Check-in [DA…" at bounding box center [263, 278] width 155 height 306
copy link "[PHONE_NUMBER]"
click at [270, 187] on h5 "[PHONE_NUMBER]" at bounding box center [264, 192] width 141 height 10
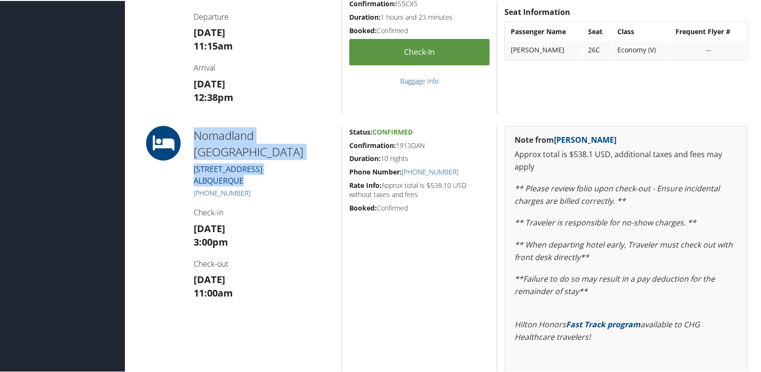
drag, startPoint x: 254, startPoint y: 163, endPoint x: 190, endPoint y: 127, distance: 74.0
click at [190, 127] on div "[GEOGRAPHIC_DATA] [STREET_ADDRESS][GEOGRAPHIC_DATA] [PHONE_NUMBER] Check-in [DA…" at bounding box center [263, 278] width 155 height 306
copy div "[GEOGRAPHIC_DATA] [STREET_ADDRESS][GEOGRAPHIC_DATA]"
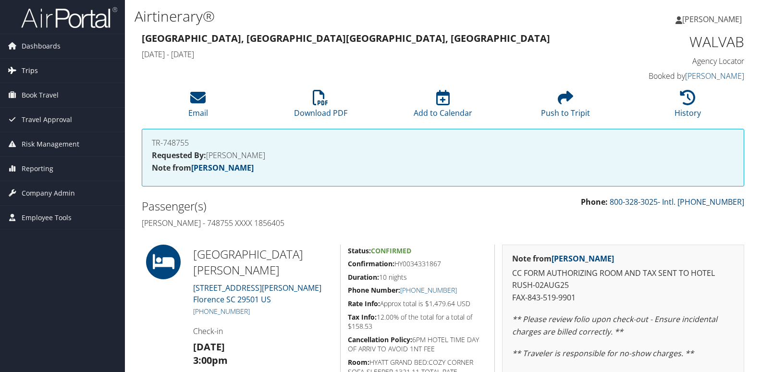
scroll to position [61, 0]
